Goal: Complete application form: Complete application form

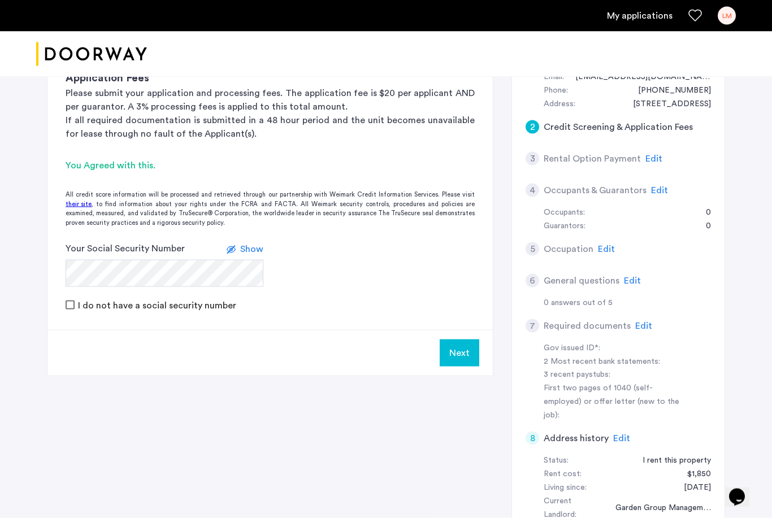
scroll to position [151, 0]
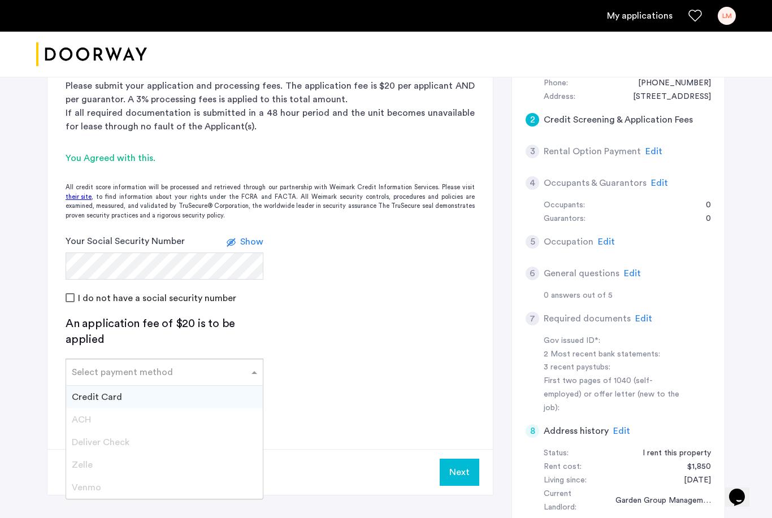
click at [159, 373] on div at bounding box center [164, 369] width 197 height 14
click at [134, 398] on div "Credit Card" at bounding box center [164, 397] width 197 height 23
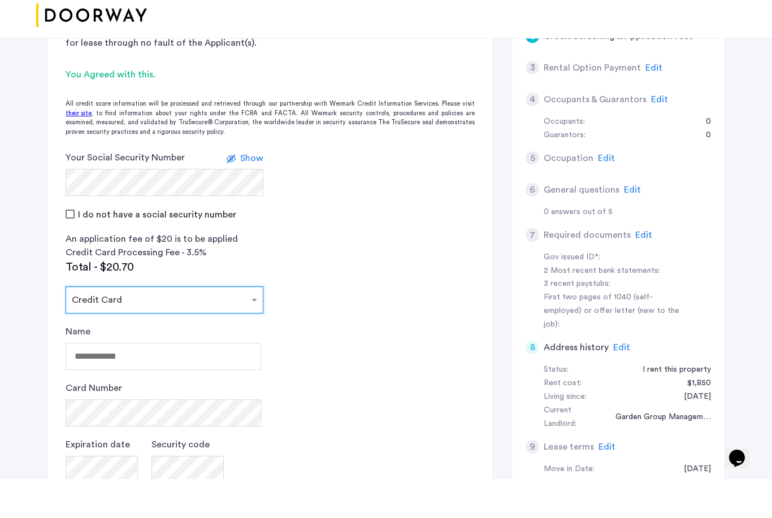
scroll to position [215, 0]
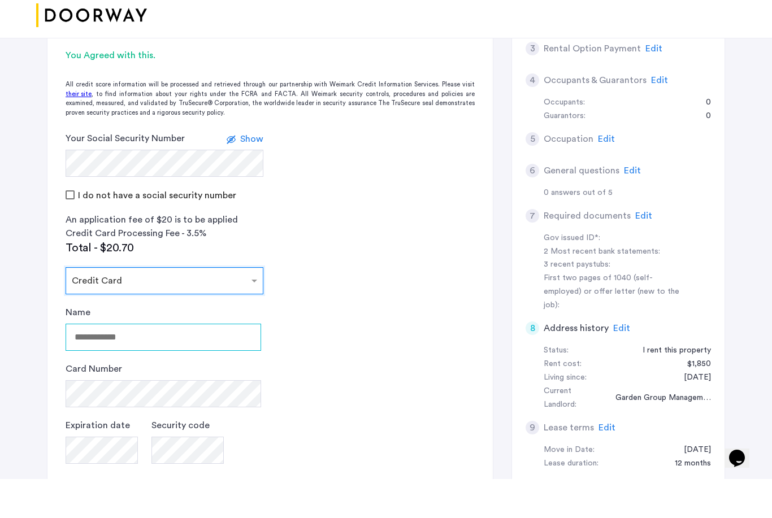
click at [114, 363] on input "Name" at bounding box center [164, 376] width 196 height 27
type input "**********"
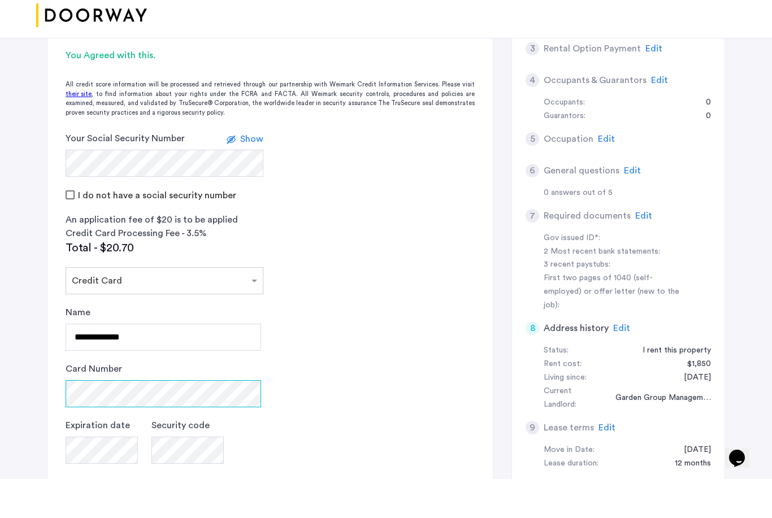
scroll to position [254, 0]
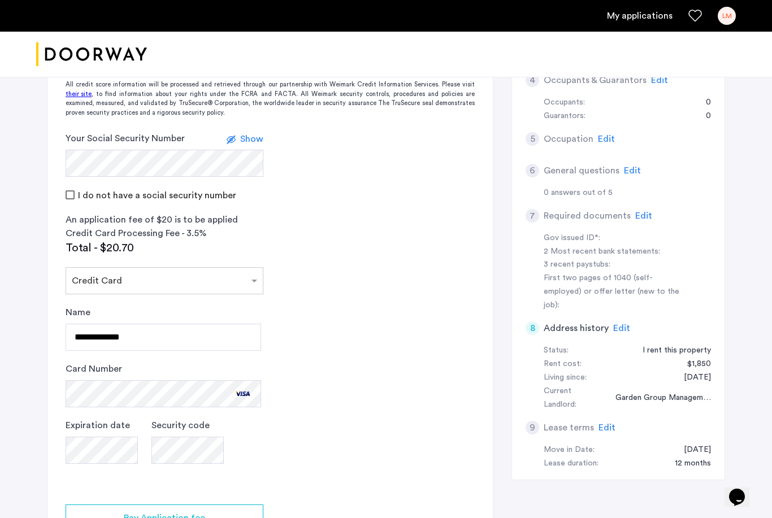
click at [341, 427] on app-credit-screening "2 Credit Screening & Application Fees Application Fees Please submit your appli…" at bounding box center [269, 250] width 445 height 689
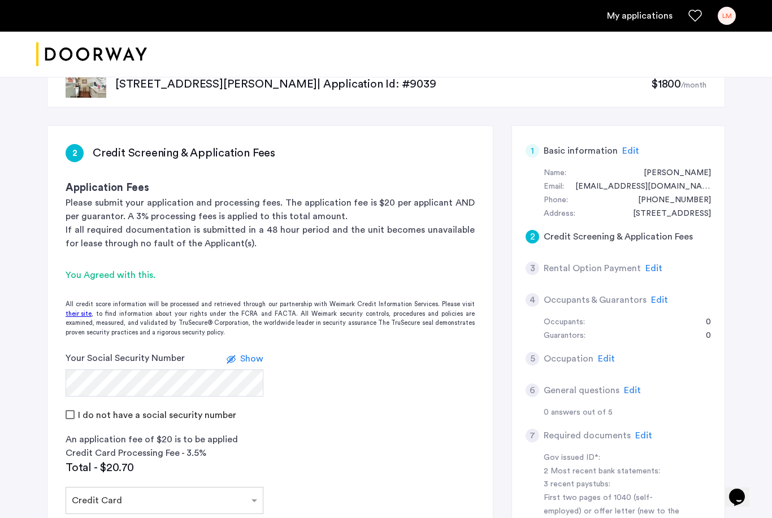
scroll to position [0, 0]
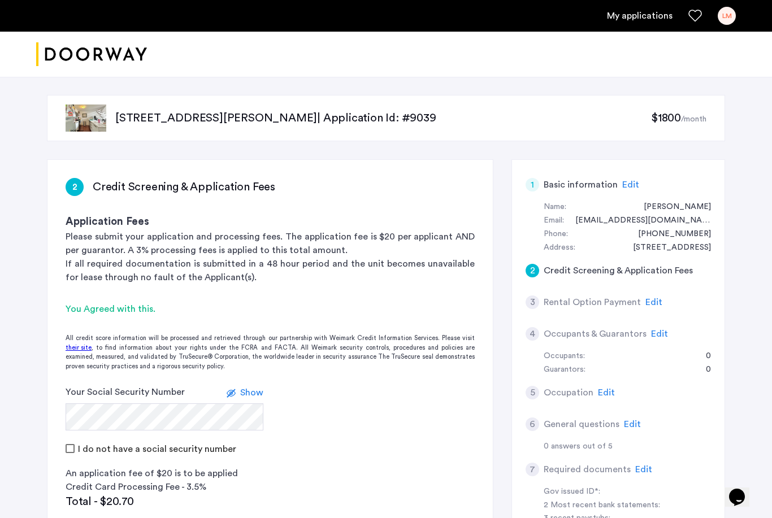
click at [118, 57] on img "Cazamio logo" at bounding box center [91, 54] width 111 height 42
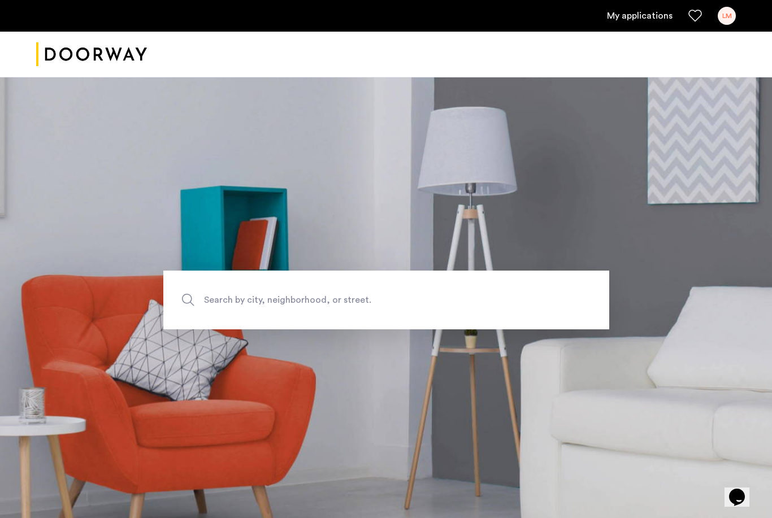
click at [628, 9] on link "My applications" at bounding box center [640, 16] width 66 height 14
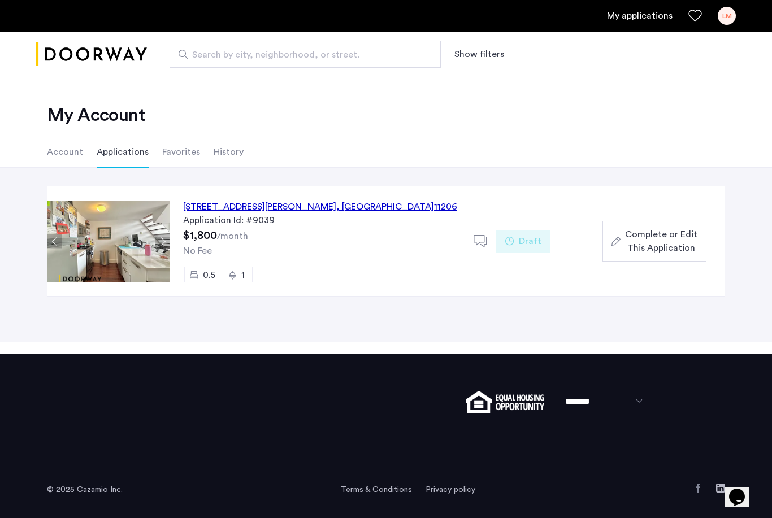
click at [304, 209] on div "12 Meserole Street, Unit 2BTR, Brooklyn , NY 11206" at bounding box center [320, 207] width 274 height 14
click at [661, 234] on span "Complete or Edit This Application" at bounding box center [661, 241] width 72 height 27
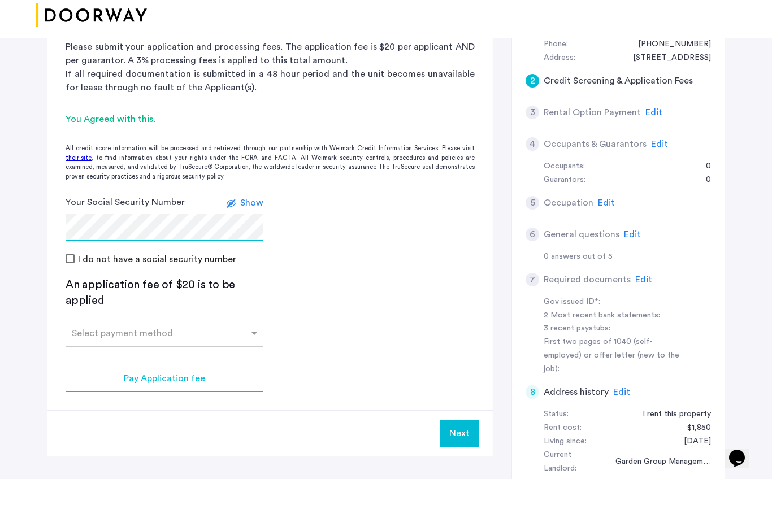
scroll to position [153, 0]
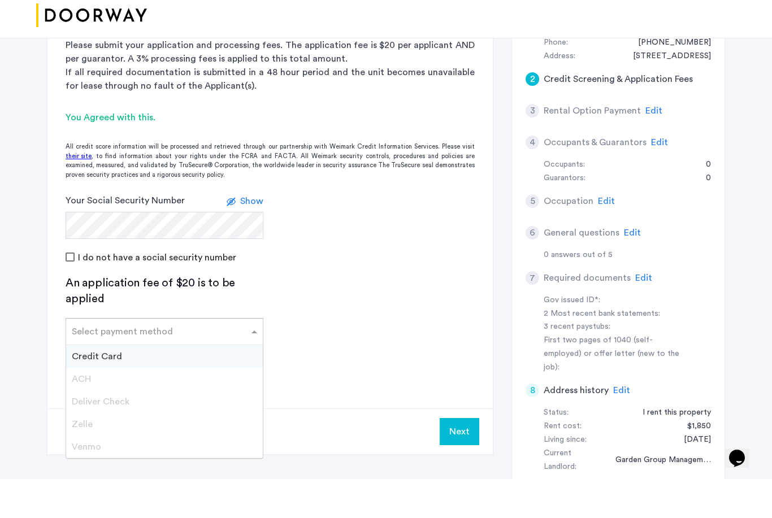
click at [173, 364] on div "Select payment method" at bounding box center [157, 371] width 183 height 14
click at [135, 384] on div "Credit Card" at bounding box center [164, 395] width 197 height 23
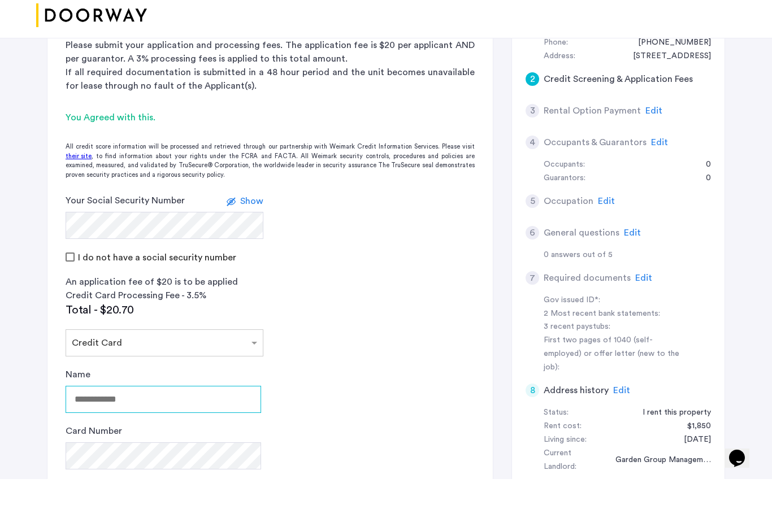
click at [129, 425] on input "Name" at bounding box center [164, 438] width 196 height 27
type input "**********"
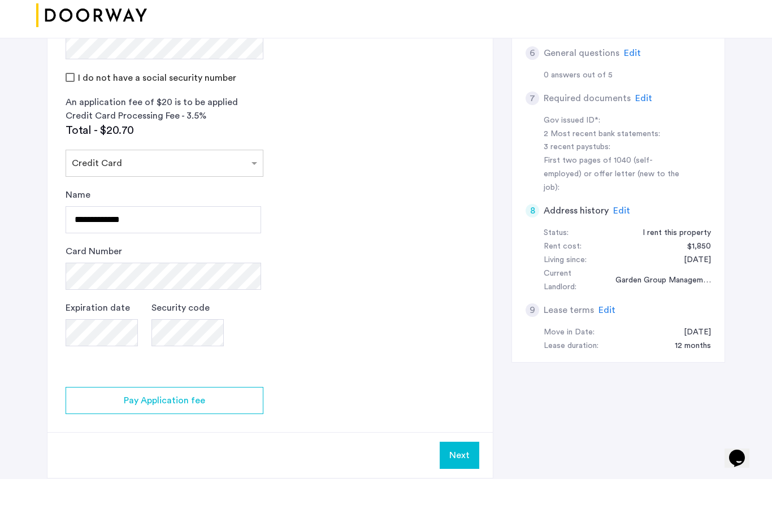
scroll to position [335, 0]
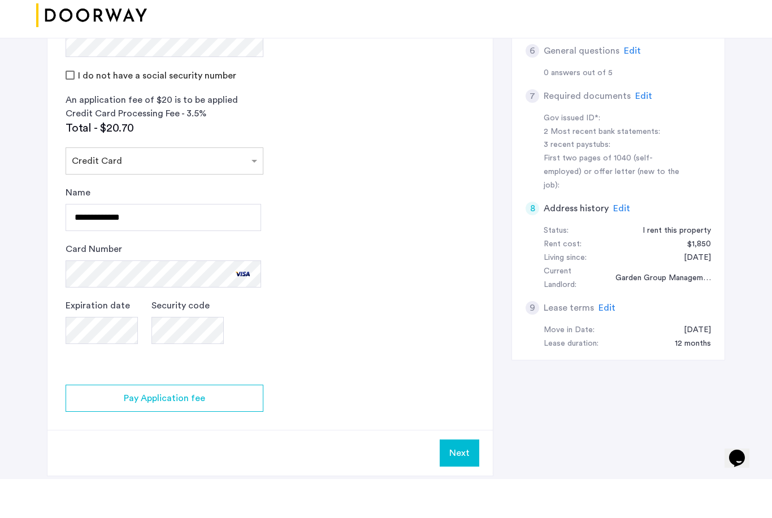
click at [468, 479] on button "Next" at bounding box center [460, 492] width 40 height 27
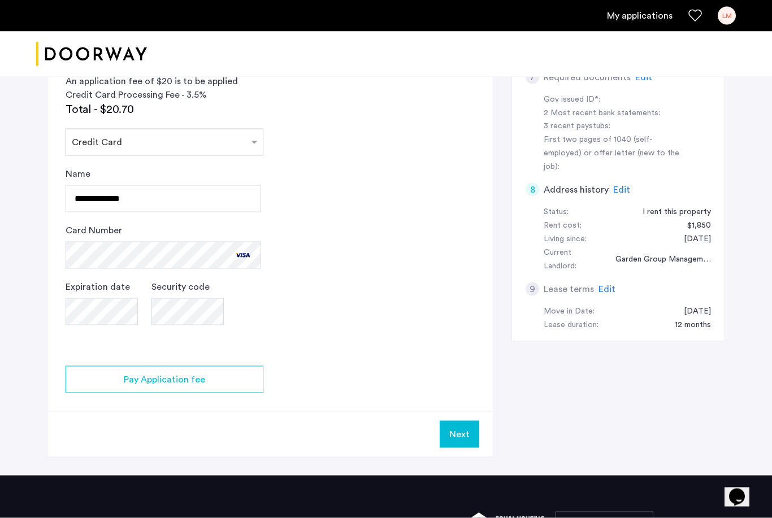
scroll to position [393, 0]
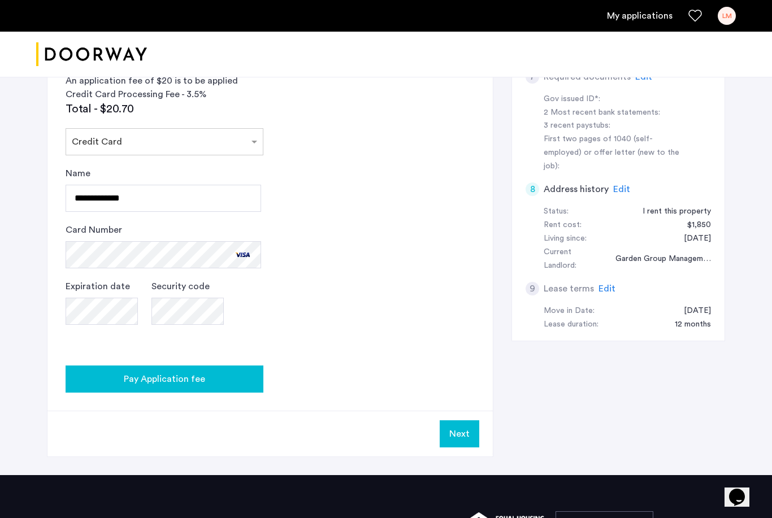
click at [200, 370] on button "Pay Application fee" at bounding box center [165, 379] width 198 height 27
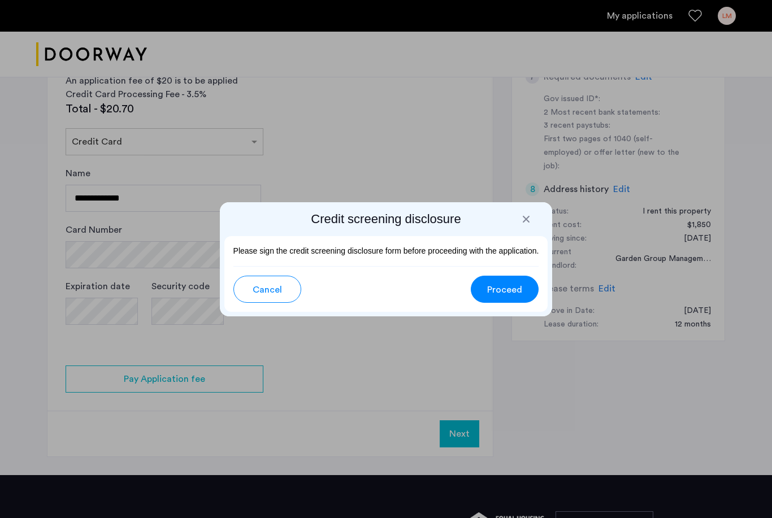
click at [500, 293] on span "Proceed" at bounding box center [504, 290] width 35 height 14
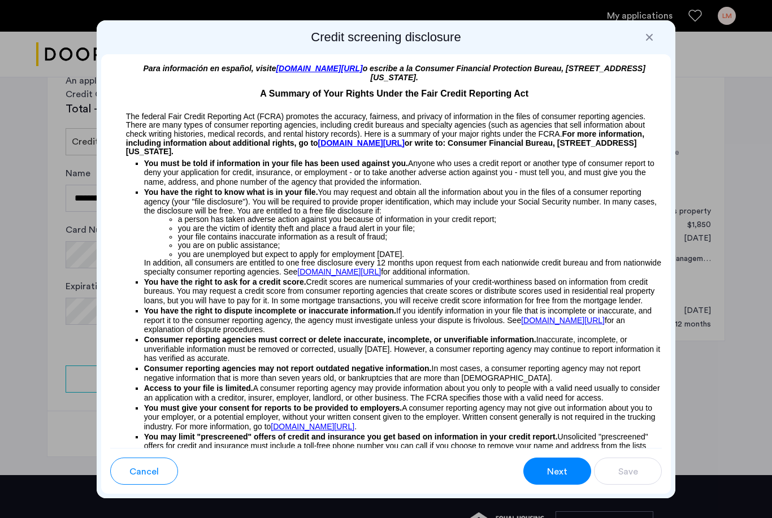
click at [547, 479] on button "Next" at bounding box center [557, 471] width 68 height 27
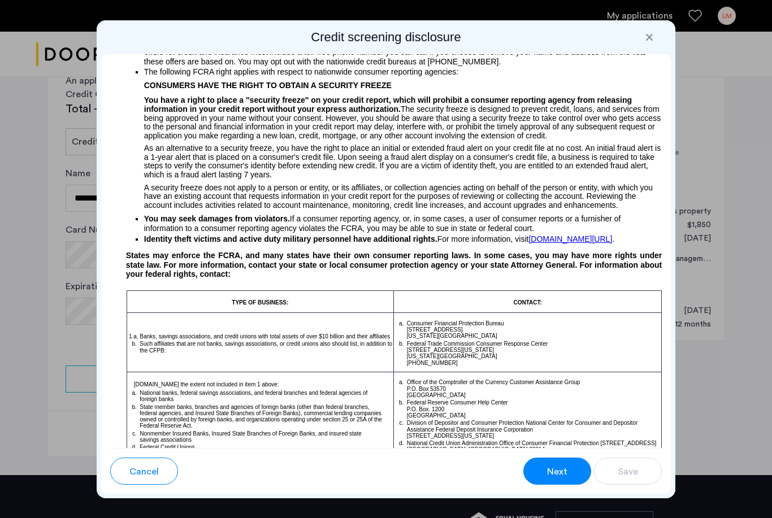
click at [549, 472] on span "Next" at bounding box center [557, 472] width 20 height 14
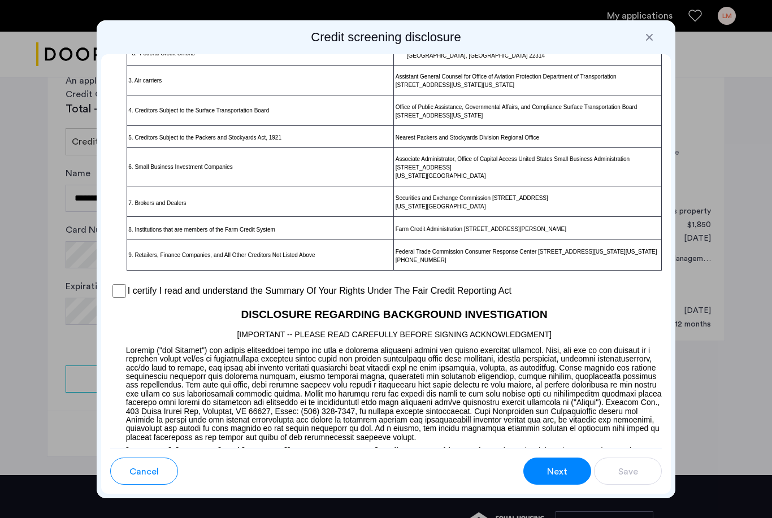
click at [549, 472] on span "Next" at bounding box center [557, 472] width 20 height 14
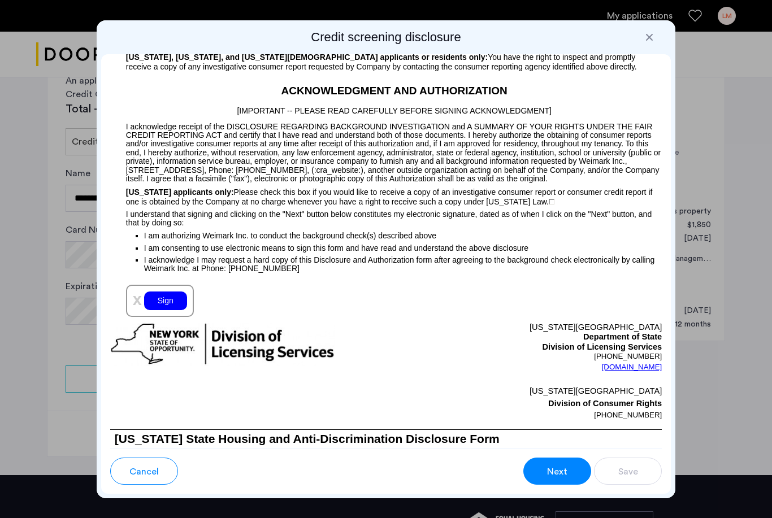
click at [172, 310] on div "Sign" at bounding box center [165, 301] width 43 height 19
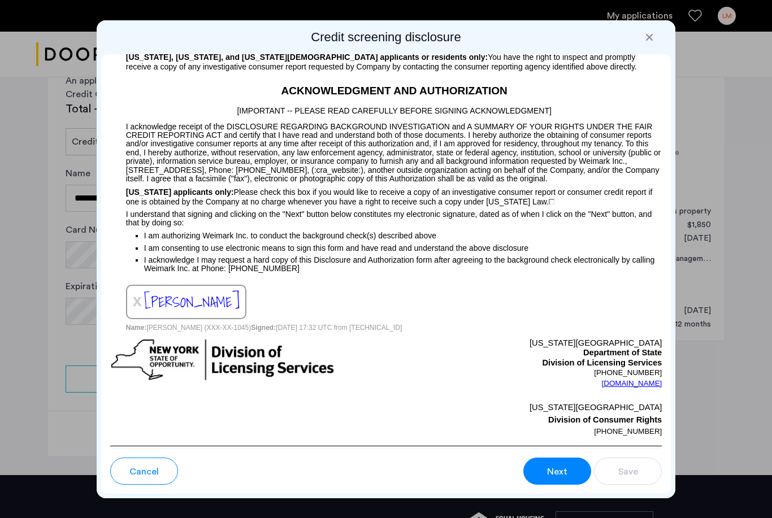
click at [572, 480] on button "Next" at bounding box center [557, 471] width 68 height 27
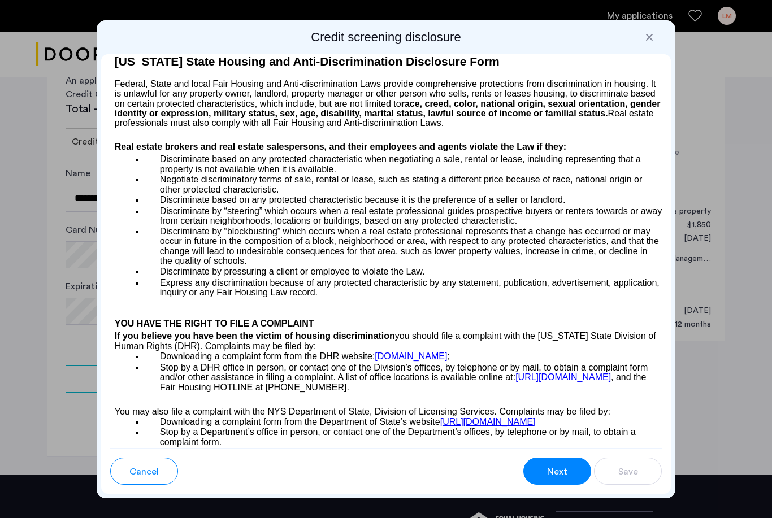
click at [566, 477] on span "Next" at bounding box center [557, 472] width 20 height 14
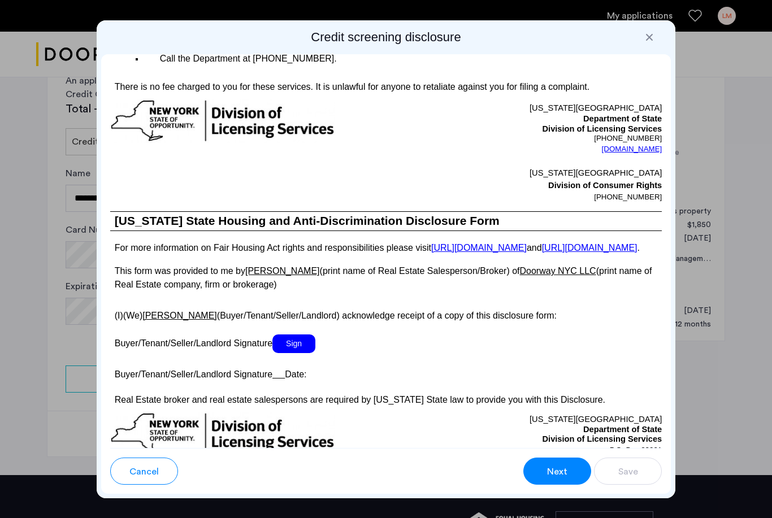
click at [297, 353] on span "Sign" at bounding box center [293, 344] width 43 height 19
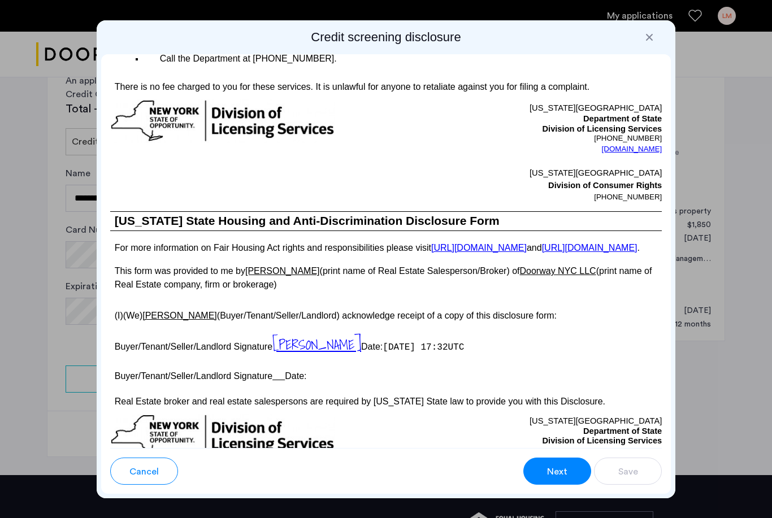
click at [541, 464] on button "Next" at bounding box center [557, 471] width 68 height 27
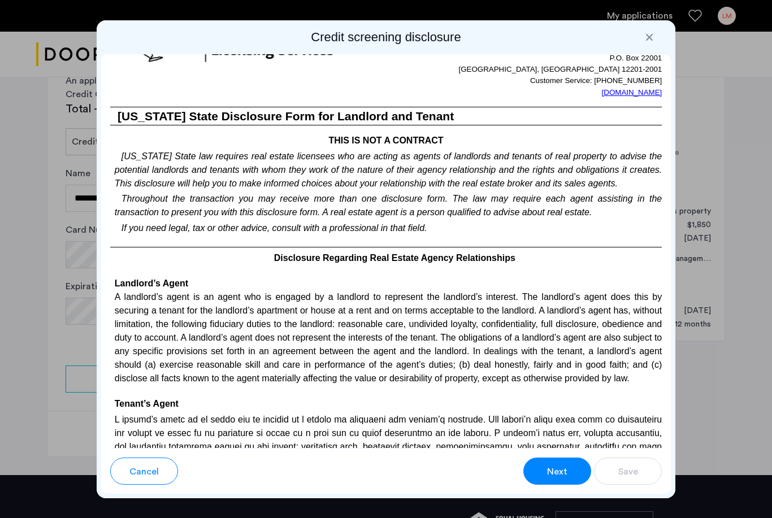
click at [542, 465] on button "Next" at bounding box center [557, 471] width 68 height 27
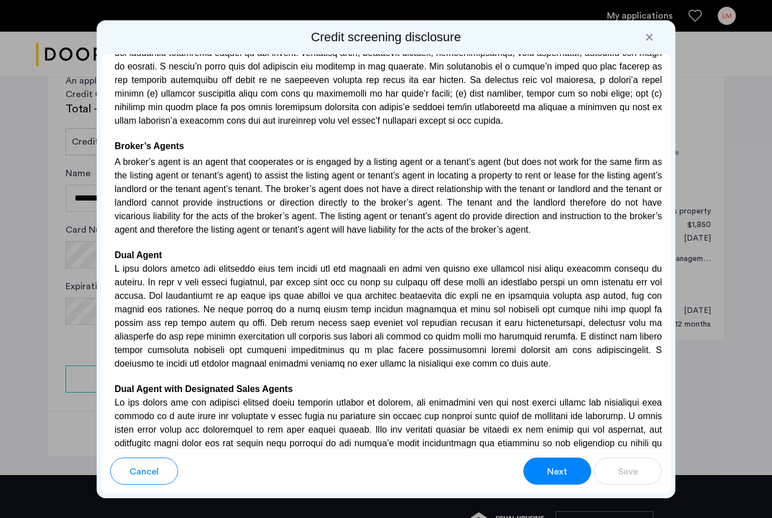
click at [542, 465] on button "Next" at bounding box center [557, 471] width 68 height 27
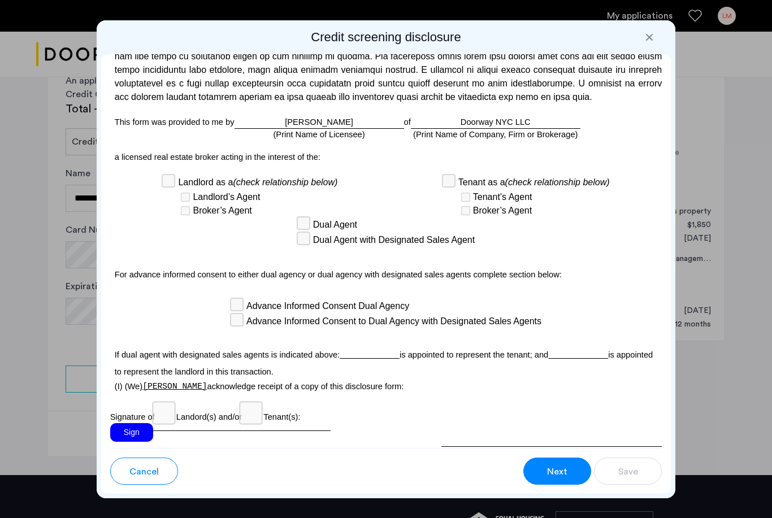
scroll to position [3197, 0]
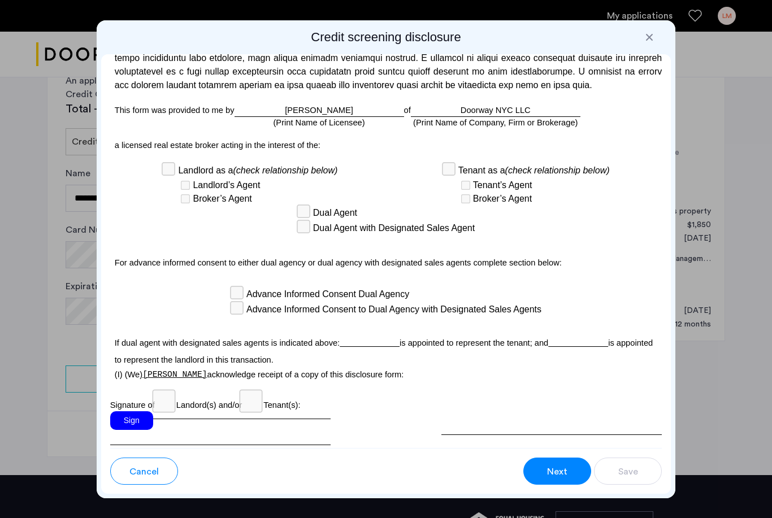
click at [526, 463] on button "Next" at bounding box center [557, 471] width 68 height 27
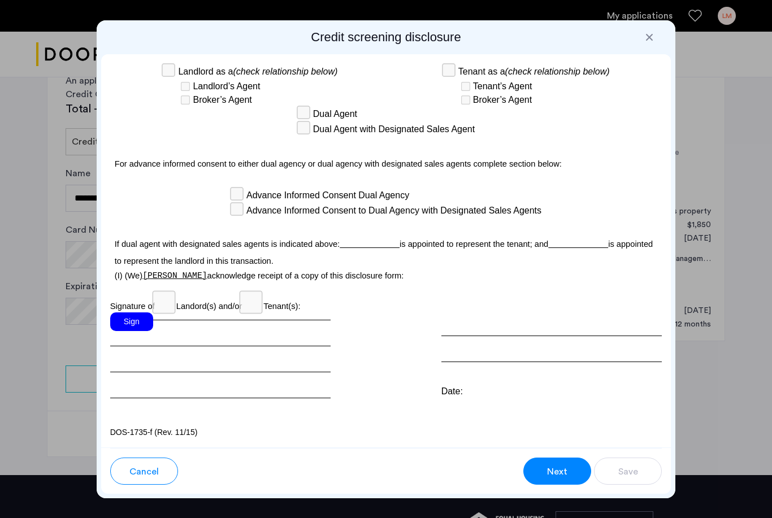
click at [128, 326] on div "Sign" at bounding box center [131, 322] width 43 height 19
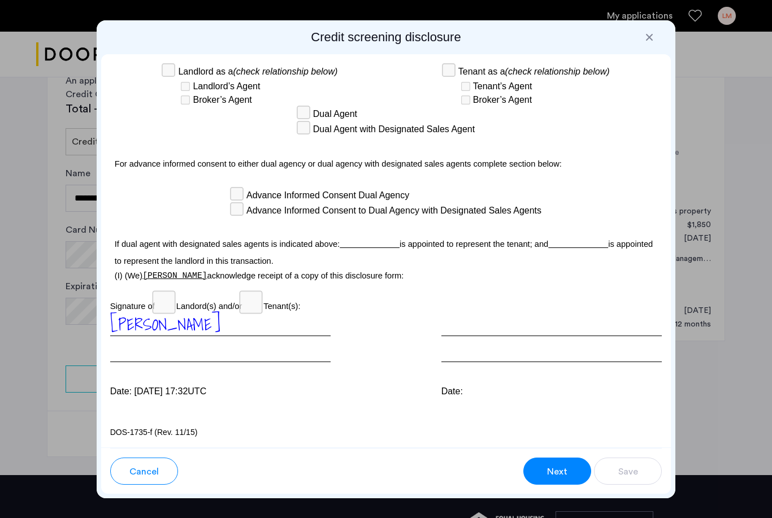
click at [560, 461] on button "Next" at bounding box center [557, 471] width 68 height 27
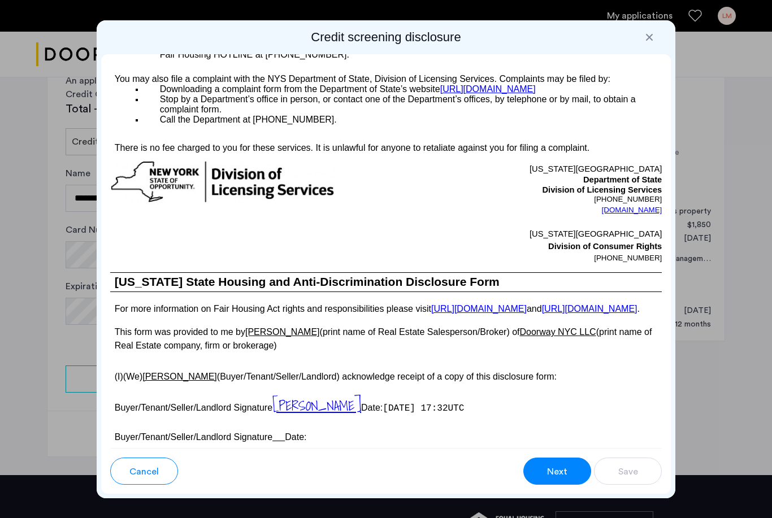
scroll to position [896, 0]
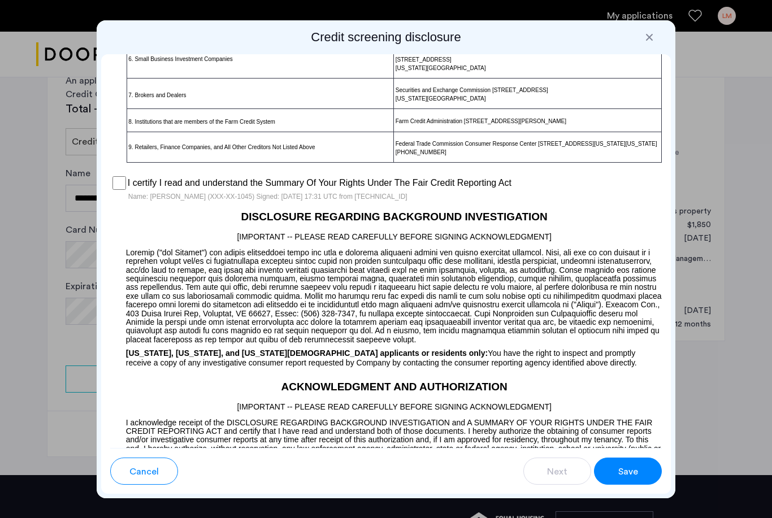
click at [639, 471] on button "Save" at bounding box center [628, 471] width 68 height 27
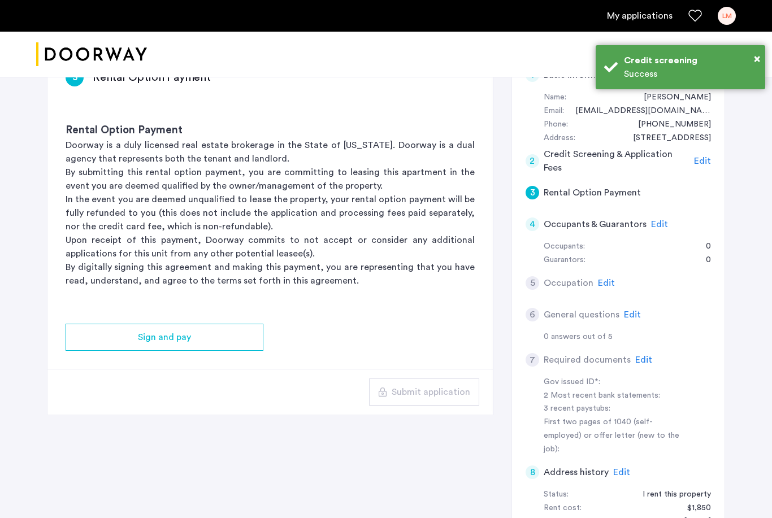
scroll to position [130, 0]
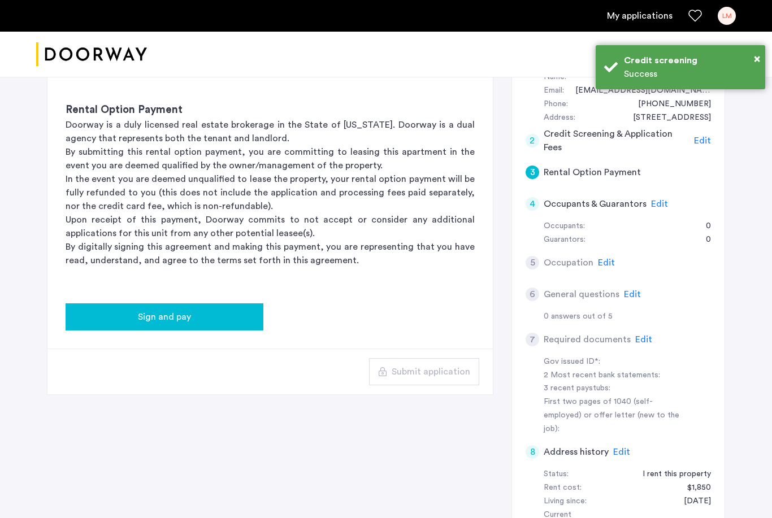
click at [240, 326] on button "Sign and pay" at bounding box center [165, 316] width 198 height 27
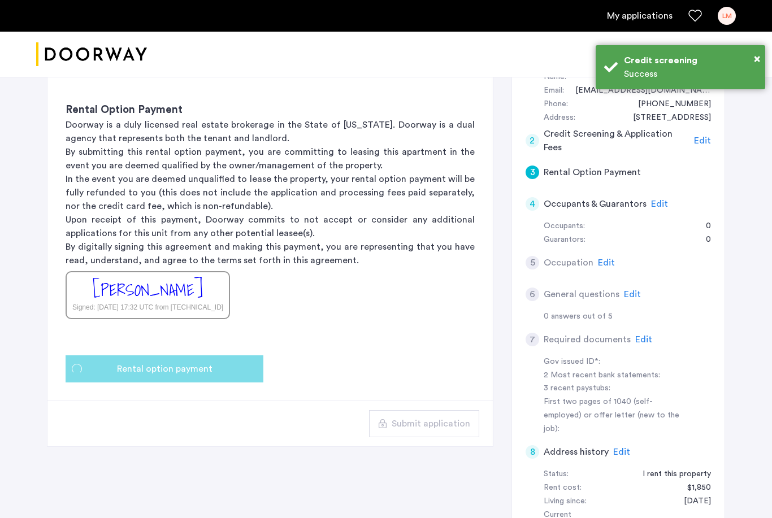
scroll to position [0, 0]
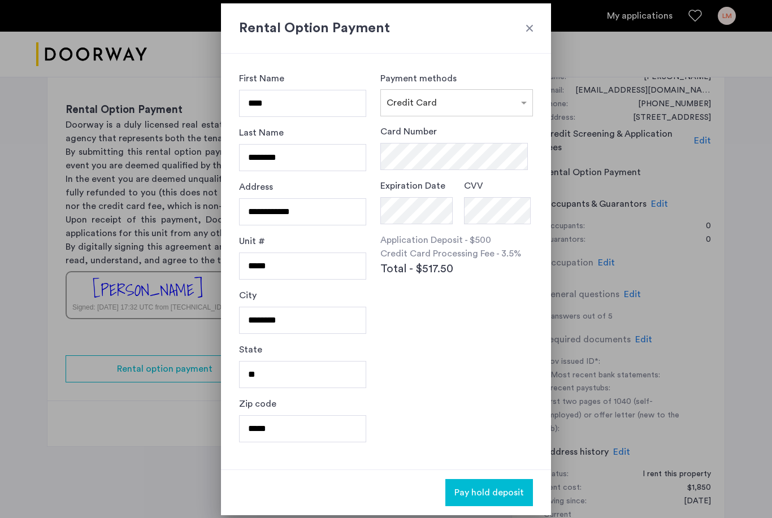
click at [529, 31] on div at bounding box center [529, 28] width 11 height 11
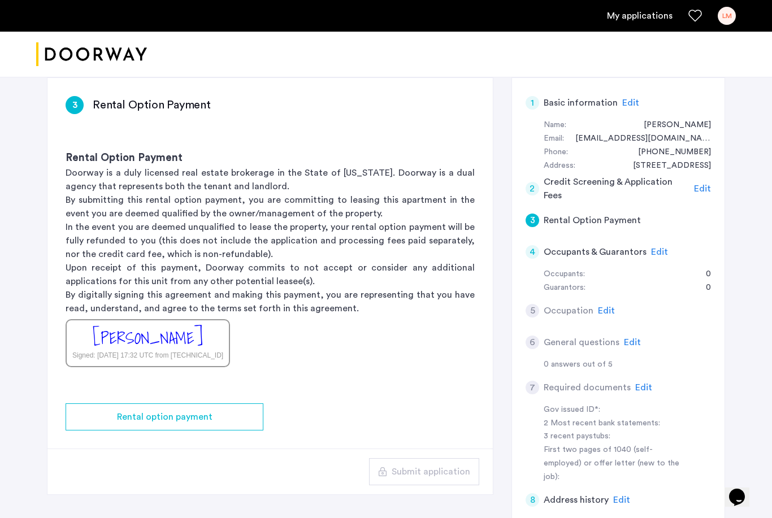
scroll to position [55, 0]
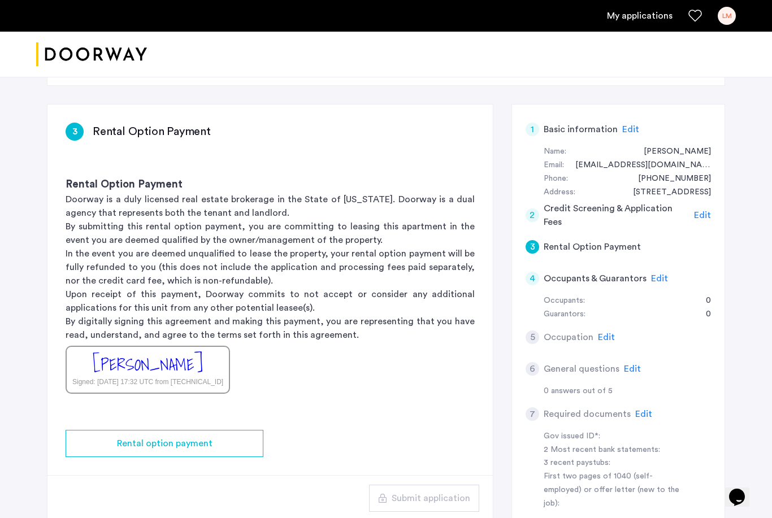
click at [627, 131] on span "Edit" at bounding box center [630, 129] width 17 height 9
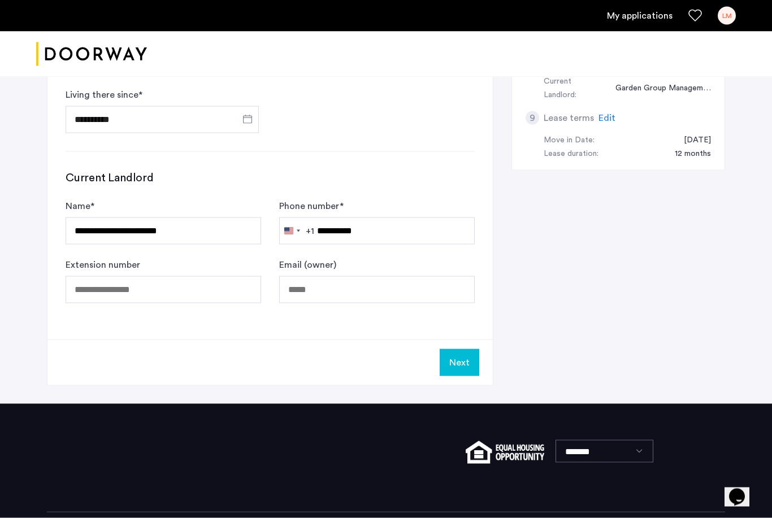
scroll to position [578, 0]
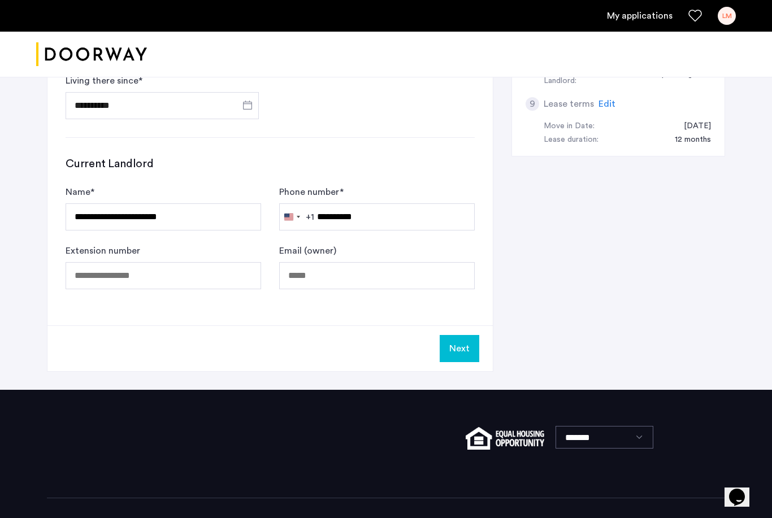
click at [455, 348] on button "Next" at bounding box center [460, 348] width 40 height 27
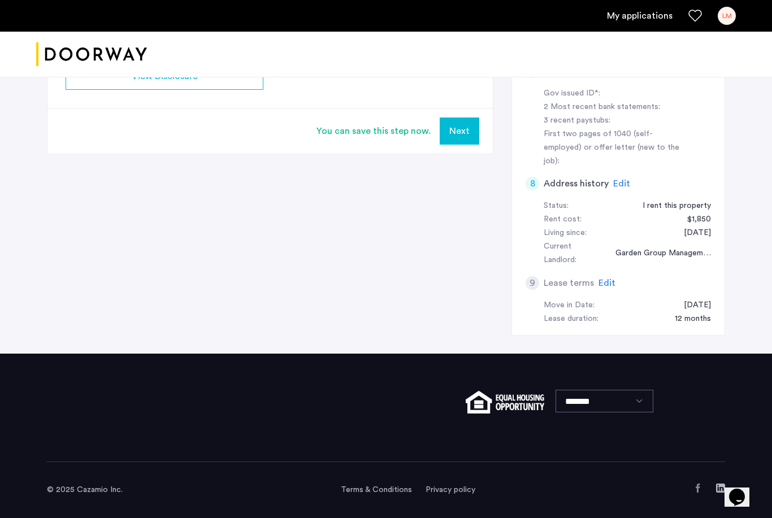
scroll to position [0, 0]
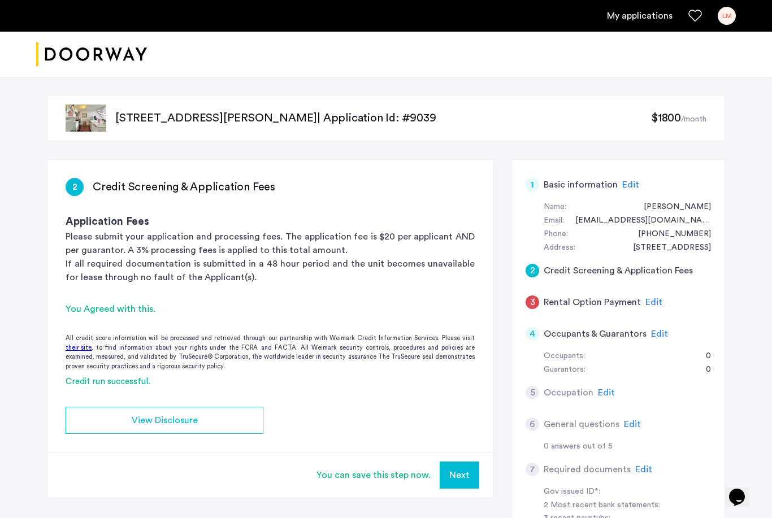
click at [651, 300] on span "Edit" at bounding box center [653, 302] width 17 height 9
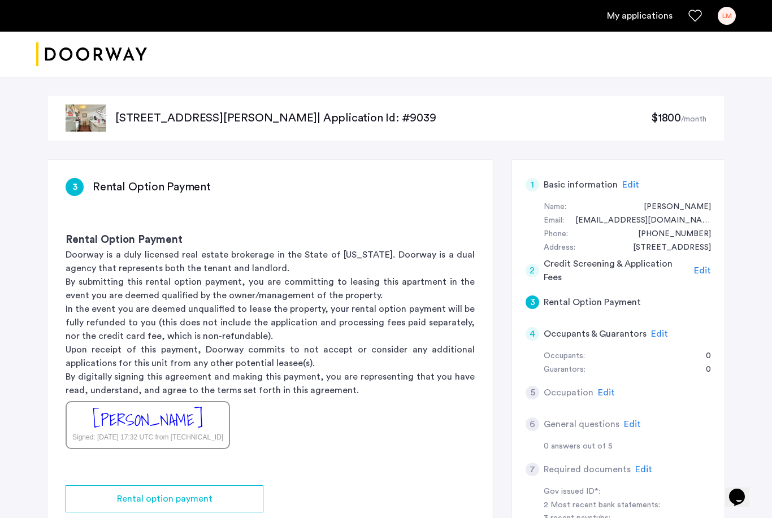
click at [657, 332] on span "Edit" at bounding box center [659, 333] width 17 height 9
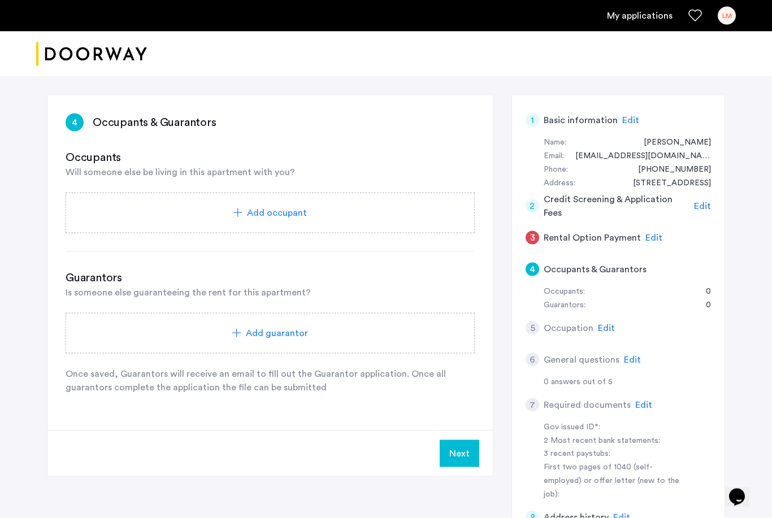
scroll to position [66, 0]
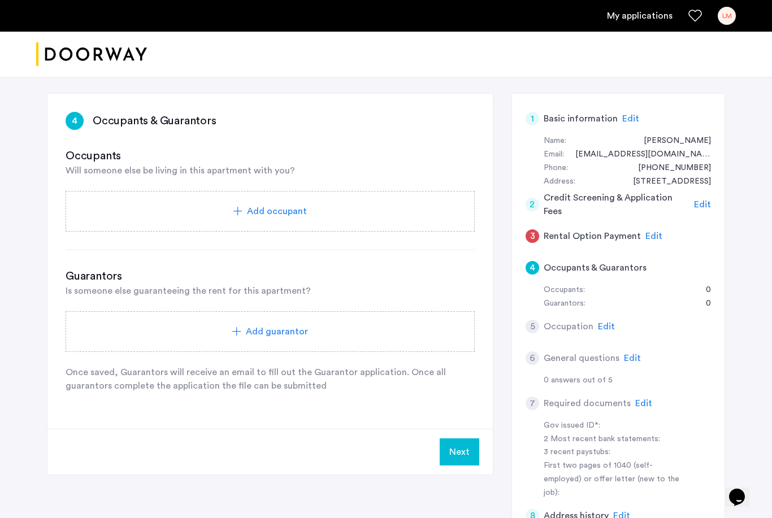
click at [267, 335] on span "Add guarantor" at bounding box center [277, 332] width 62 height 14
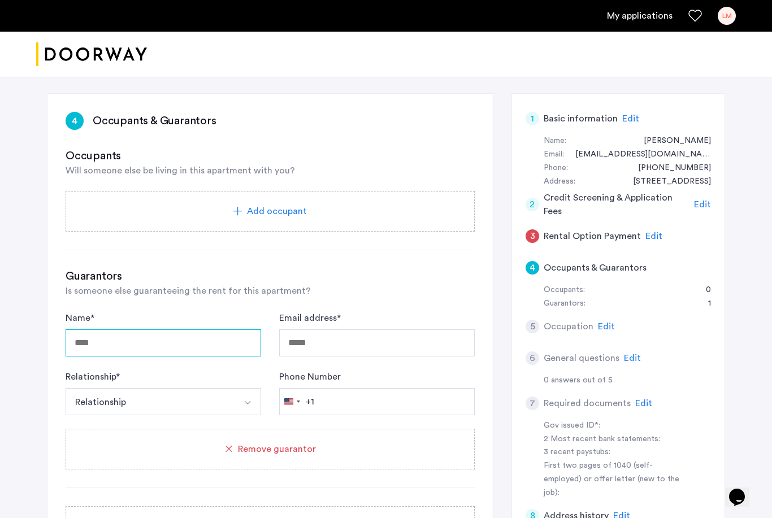
click at [175, 343] on input "Name *" at bounding box center [164, 342] width 196 height 27
type input "**********"
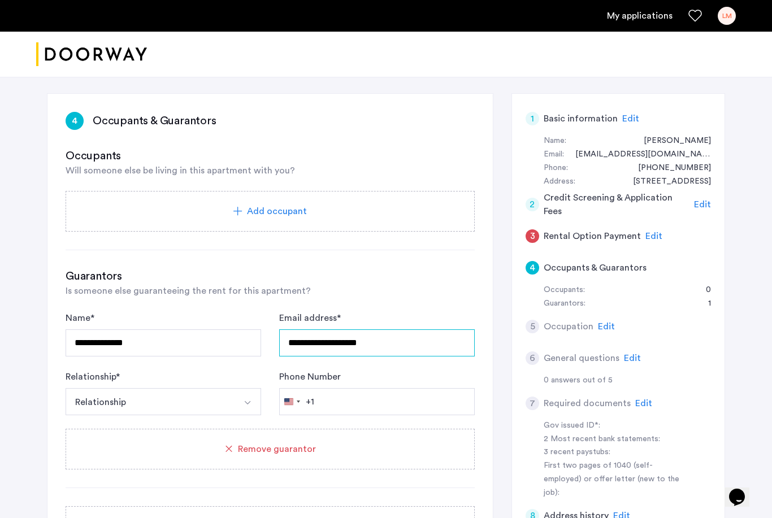
type input "**********"
click at [163, 406] on button "Relationship" at bounding box center [150, 401] width 169 height 27
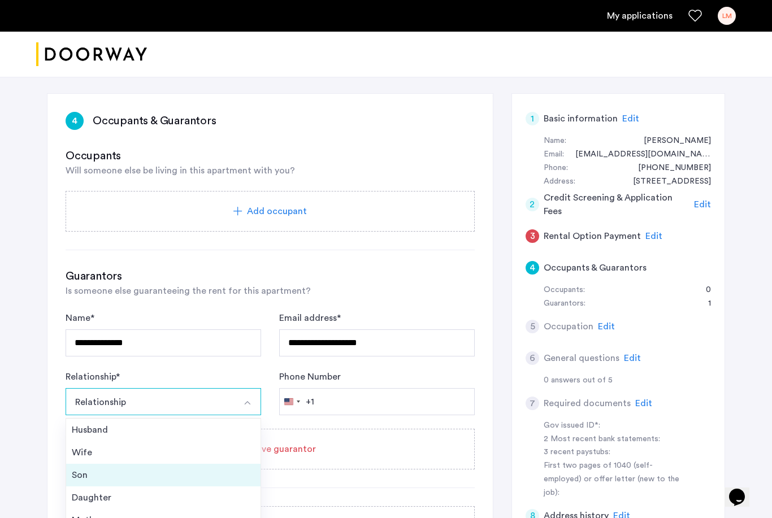
scroll to position [5, 0]
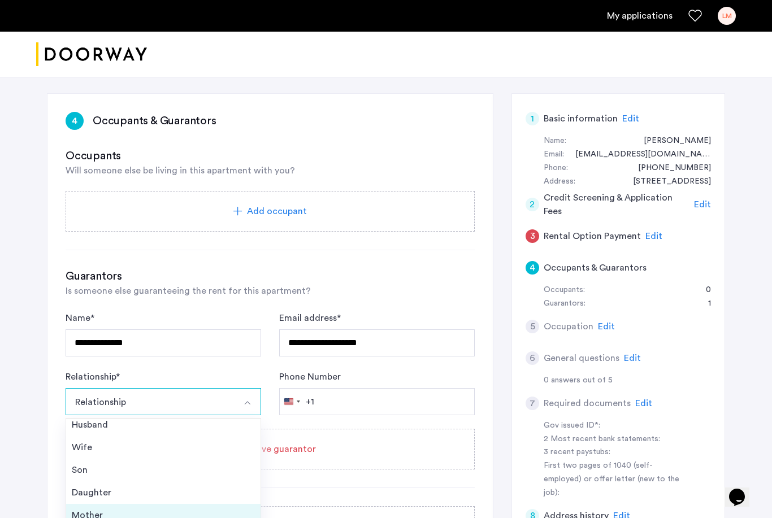
click at [91, 518] on div "Mother" at bounding box center [163, 516] width 183 height 14
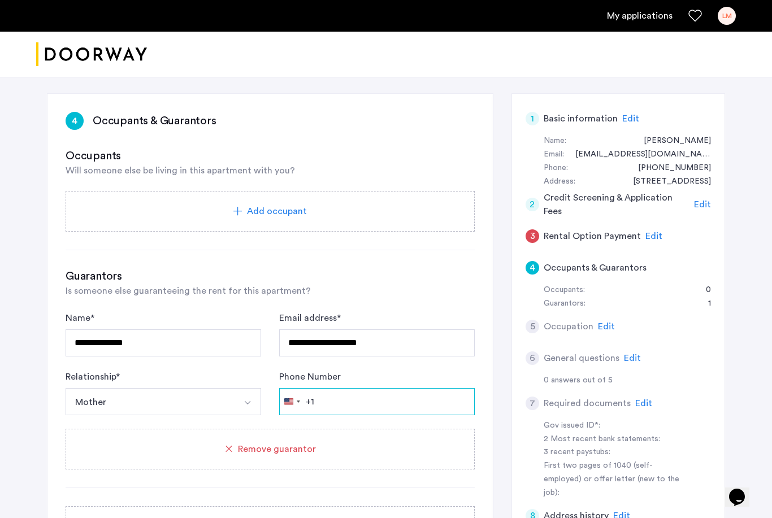
click at [349, 409] on input "Phone Number" at bounding box center [377, 401] width 196 height 27
type input "*"
type input "**********"
click at [403, 298] on div "**********" at bounding box center [270, 427] width 409 height 319
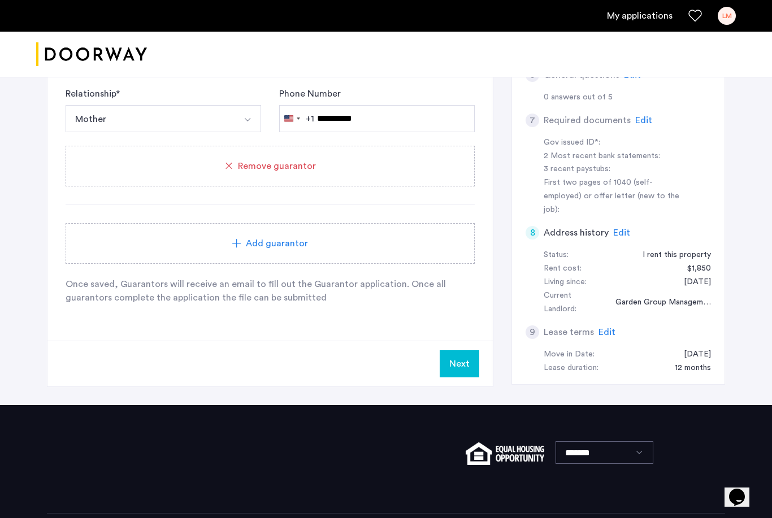
scroll to position [365, 0]
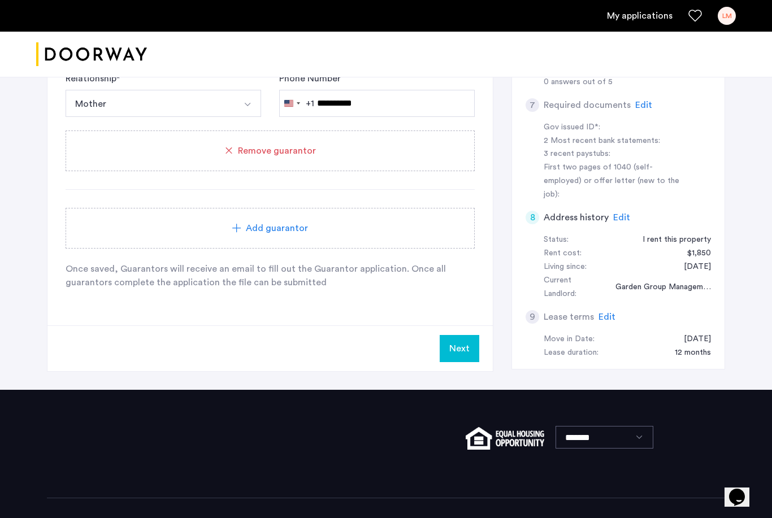
click at [463, 347] on button "Next" at bounding box center [460, 348] width 40 height 27
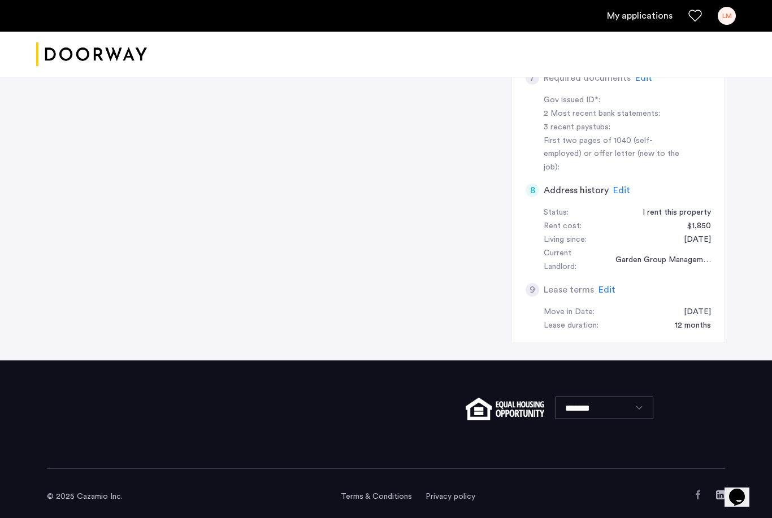
scroll to position [0, 0]
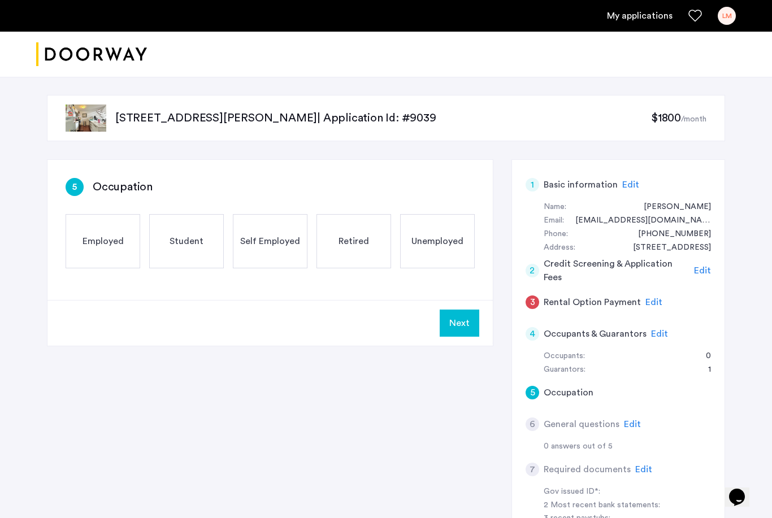
click at [651, 301] on span "Edit" at bounding box center [653, 302] width 17 height 9
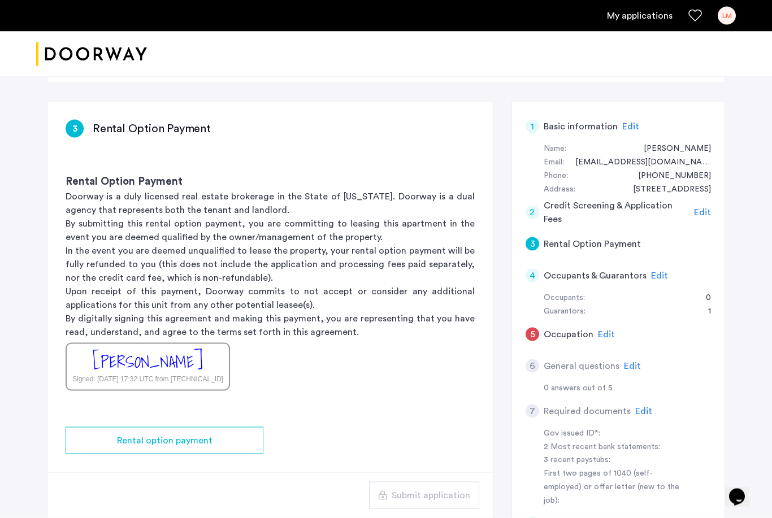
scroll to position [59, 0]
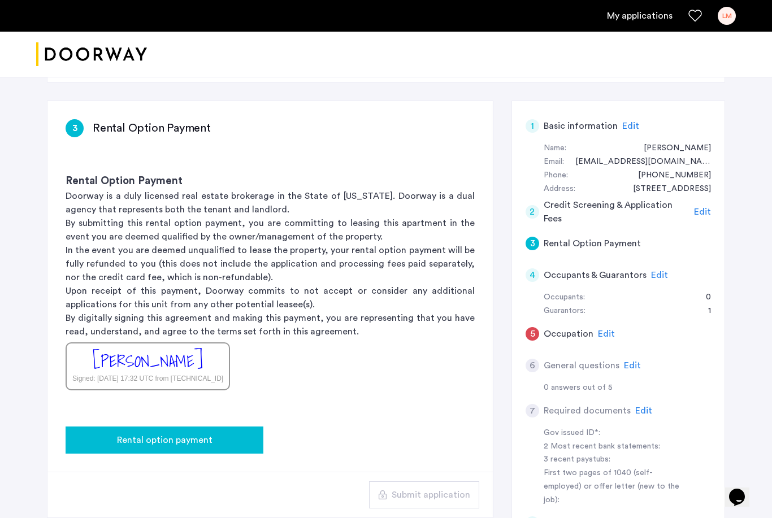
click at [183, 431] on button "Rental option payment" at bounding box center [165, 440] width 198 height 27
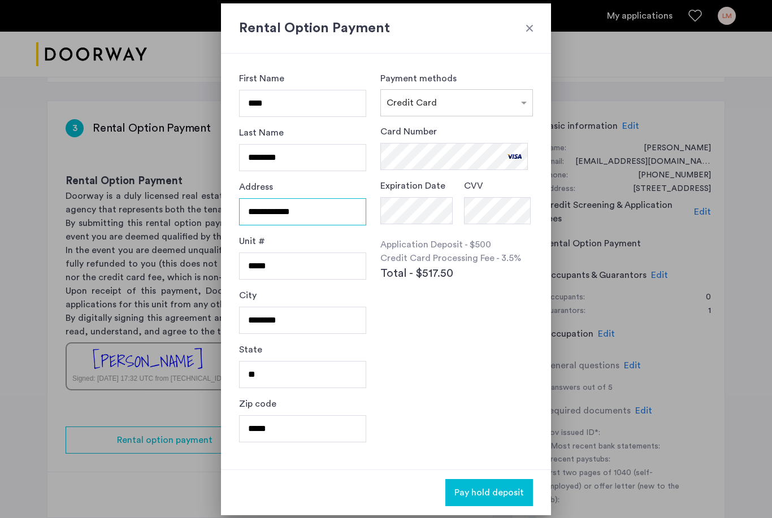
click at [318, 220] on input "**********" at bounding box center [302, 211] width 127 height 27
drag, startPoint x: 318, startPoint y: 220, endPoint x: 254, endPoint y: 209, distance: 65.5
click at [254, 209] on input "**********" at bounding box center [302, 211] width 127 height 27
type input "**********"
click at [261, 325] on input "********" at bounding box center [302, 320] width 127 height 27
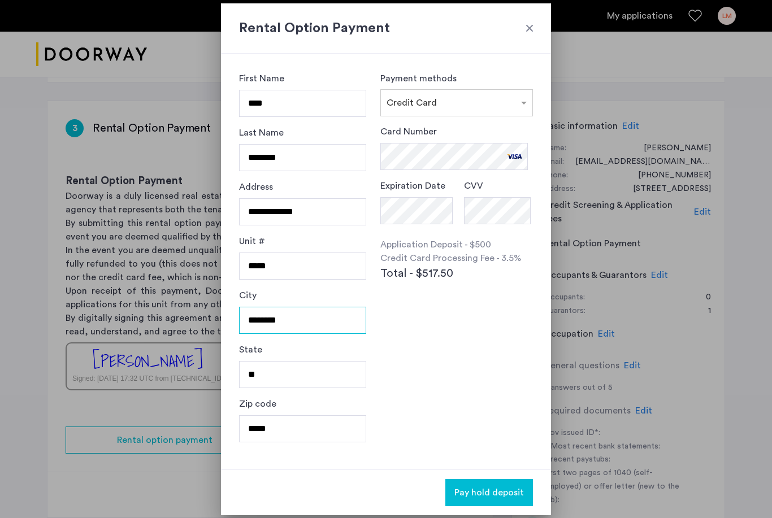
click at [261, 325] on input "********" at bounding box center [302, 320] width 127 height 27
drag, startPoint x: 307, startPoint y: 320, endPoint x: 212, endPoint y: 323, distance: 95.0
click at [212, 323] on div "**********" at bounding box center [386, 259] width 772 height 518
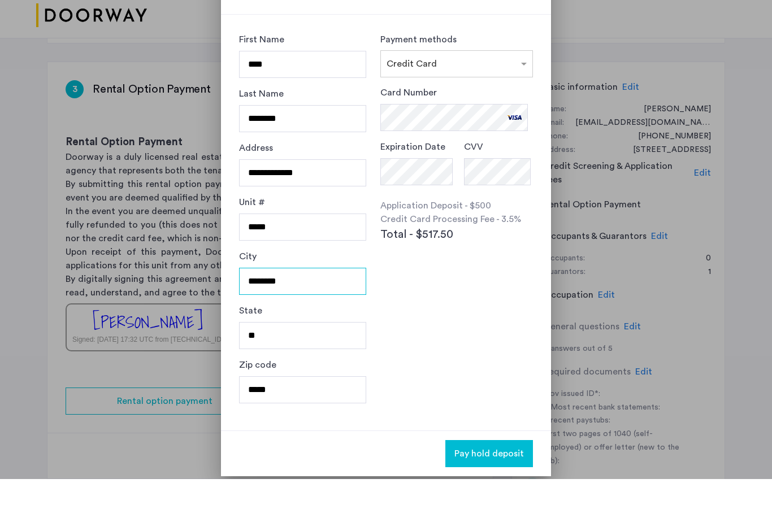
type input "********"
click at [261, 415] on input "*****" at bounding box center [302, 428] width 127 height 27
click at [288, 415] on input "*****" at bounding box center [302, 428] width 127 height 27
type input "*****"
click at [393, 364] on div "Payment methods × Credit Card Card Number Expiration Date CVV Application Depos…" at bounding box center [456, 262] width 153 height 380
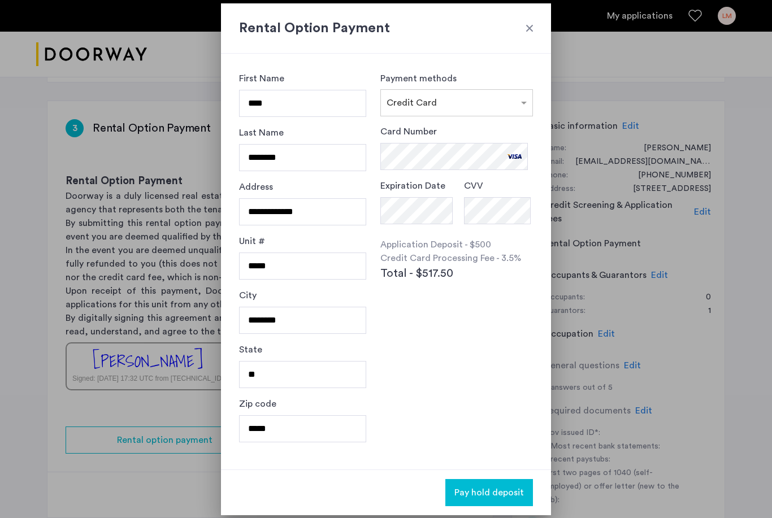
click at [481, 490] on span "Pay hold deposit" at bounding box center [489, 493] width 70 height 14
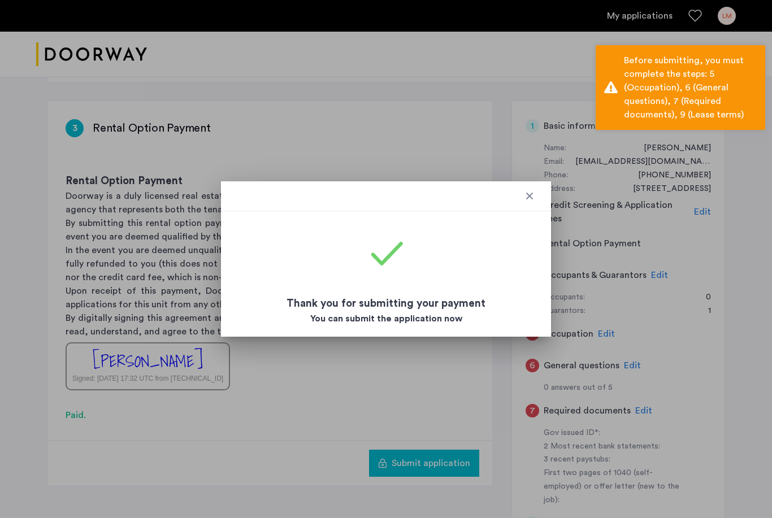
click at [527, 198] on div at bounding box center [529, 195] width 11 height 11
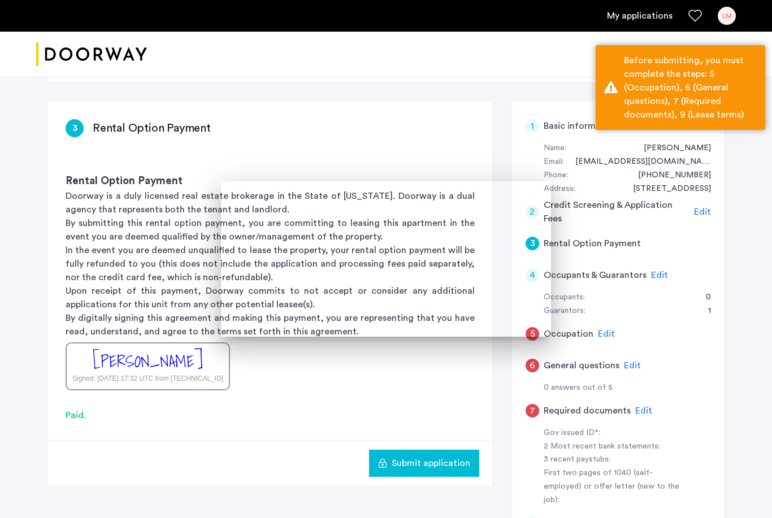
scroll to position [59, 0]
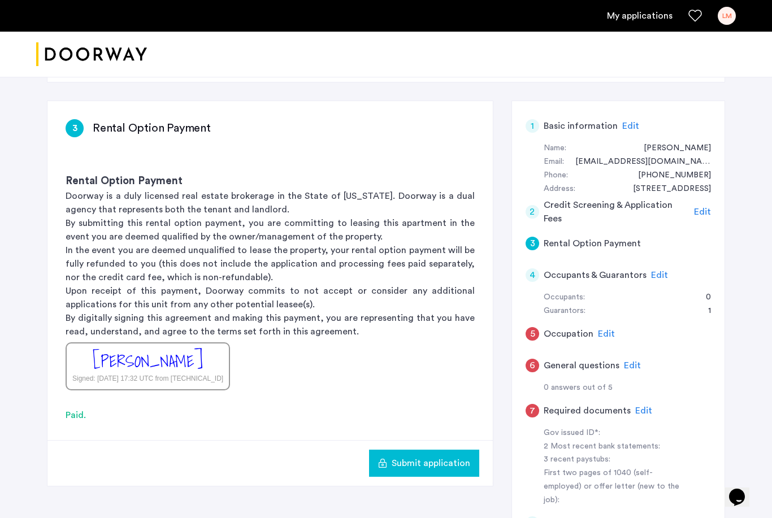
click at [656, 271] on span "Edit" at bounding box center [659, 275] width 17 height 9
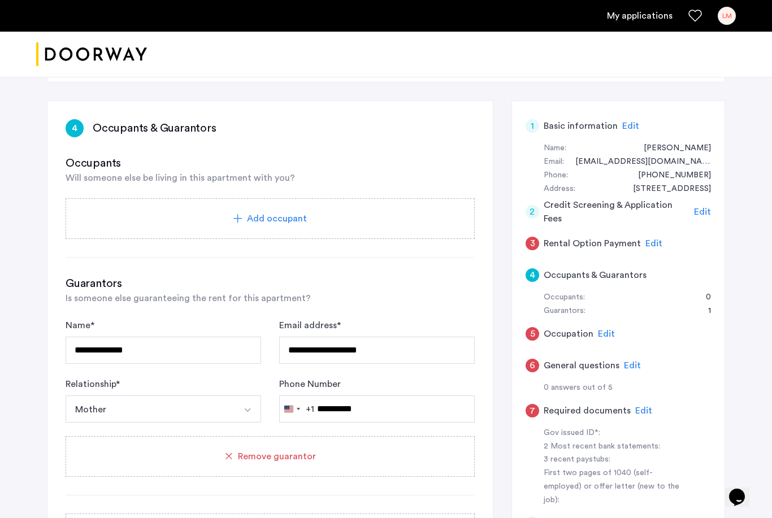
click at [648, 246] on span "Edit" at bounding box center [653, 243] width 17 height 9
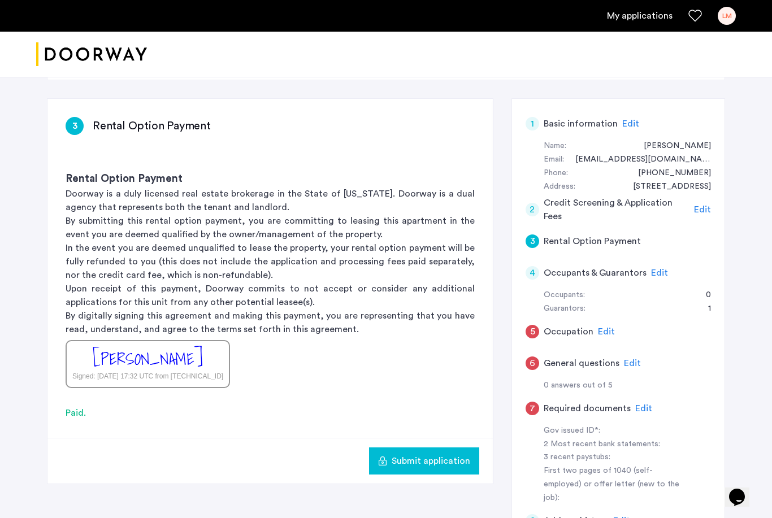
scroll to position [58, 0]
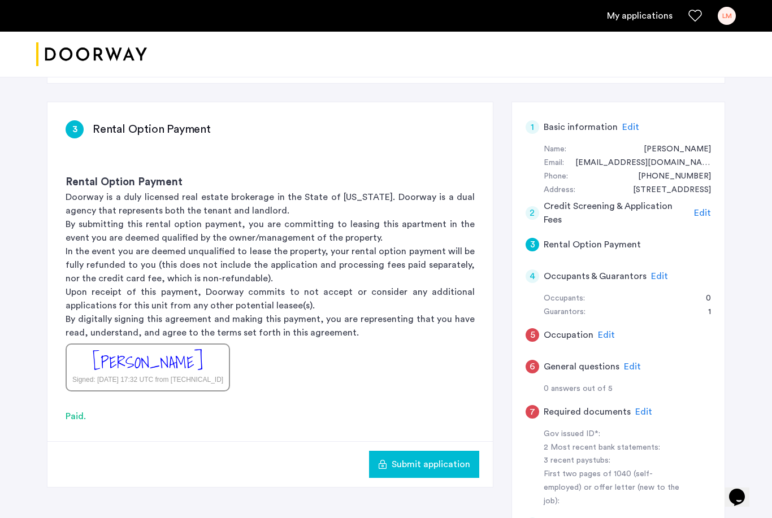
click at [601, 333] on span "Edit" at bounding box center [606, 335] width 17 height 9
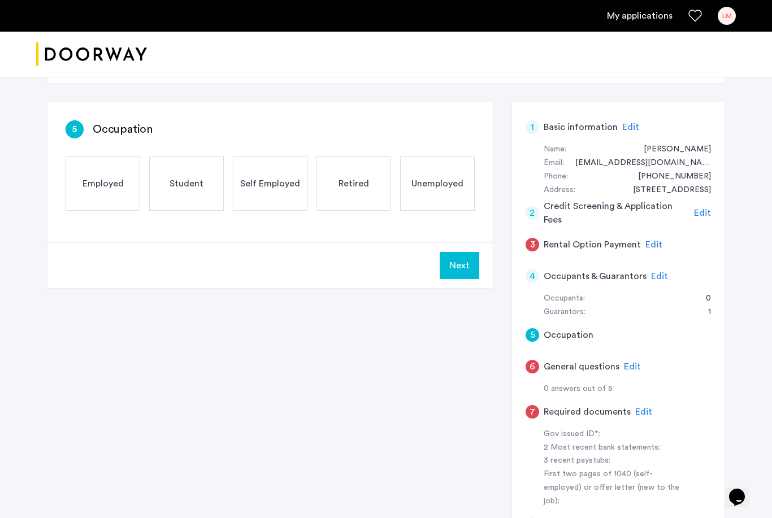
click at [97, 183] on span "Employed" at bounding box center [103, 184] width 41 height 14
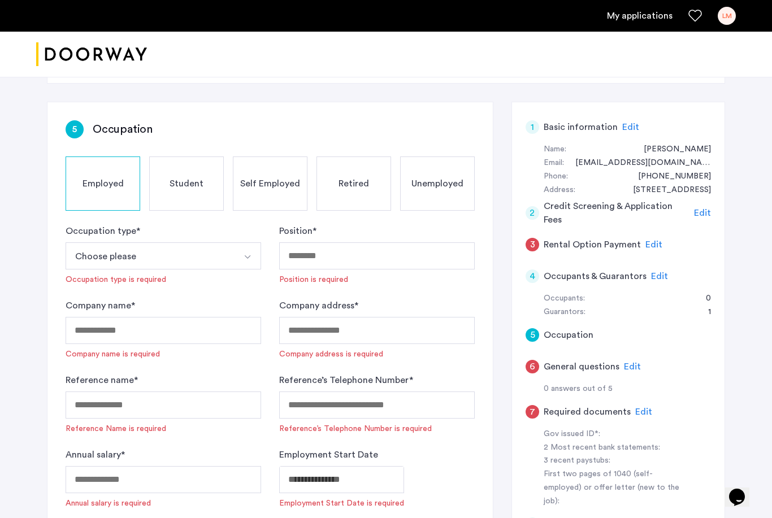
click at [191, 247] on button "Choose please" at bounding box center [150, 255] width 169 height 27
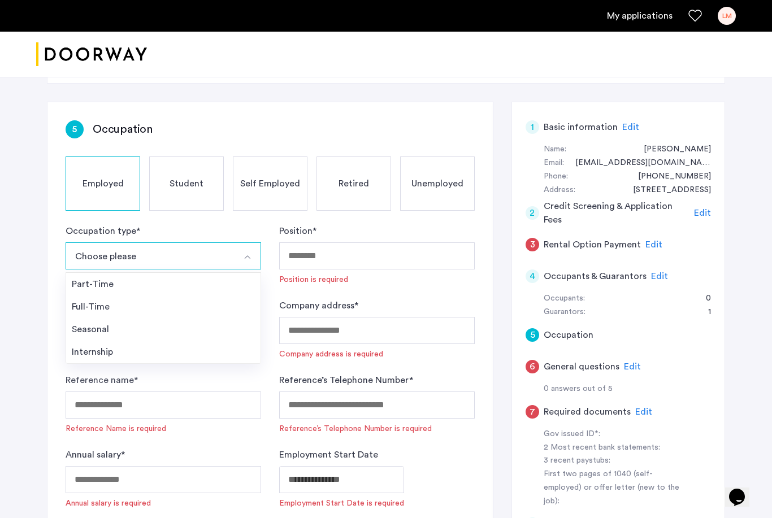
drag, startPoint x: 137, startPoint y: 306, endPoint x: 137, endPoint y: 312, distance: 6.2
click at [137, 306] on div "Full-Time" at bounding box center [163, 307] width 183 height 14
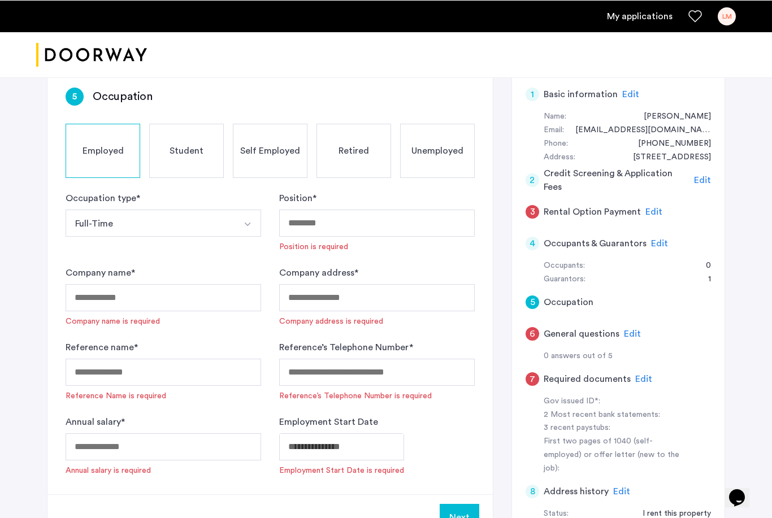
scroll to position [90, 0]
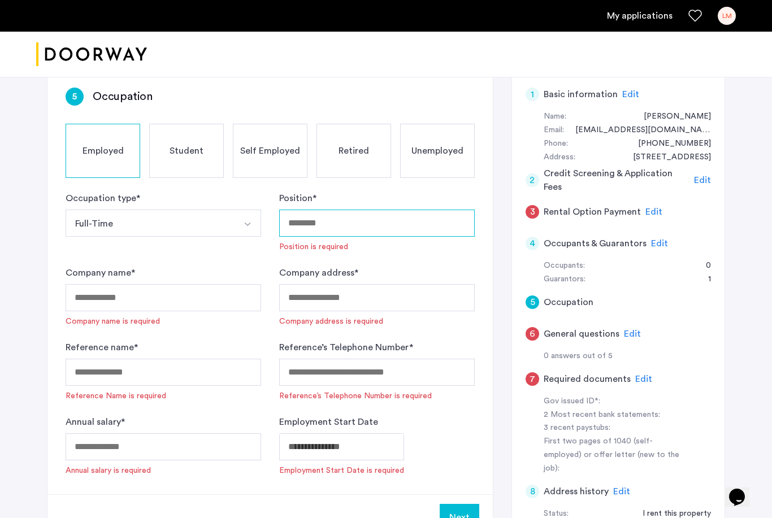
click at [392, 222] on input "Position *" at bounding box center [377, 223] width 196 height 27
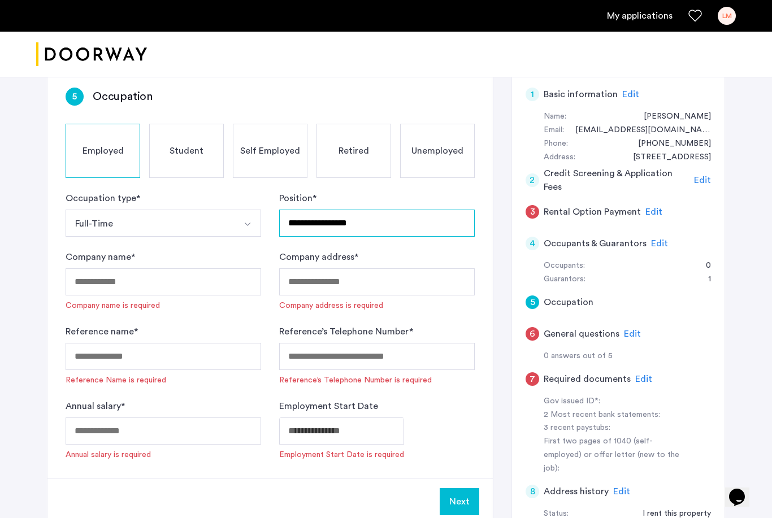
type input "**********"
click at [173, 282] on input "Company name *" at bounding box center [164, 281] width 196 height 27
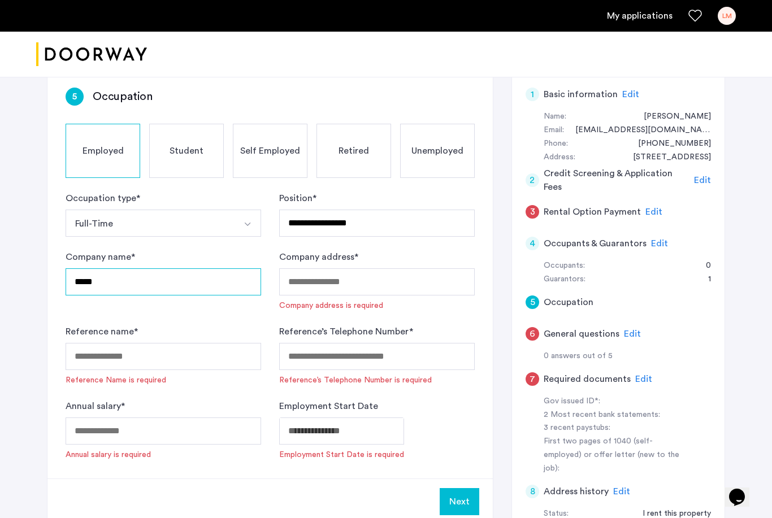
type input "*****"
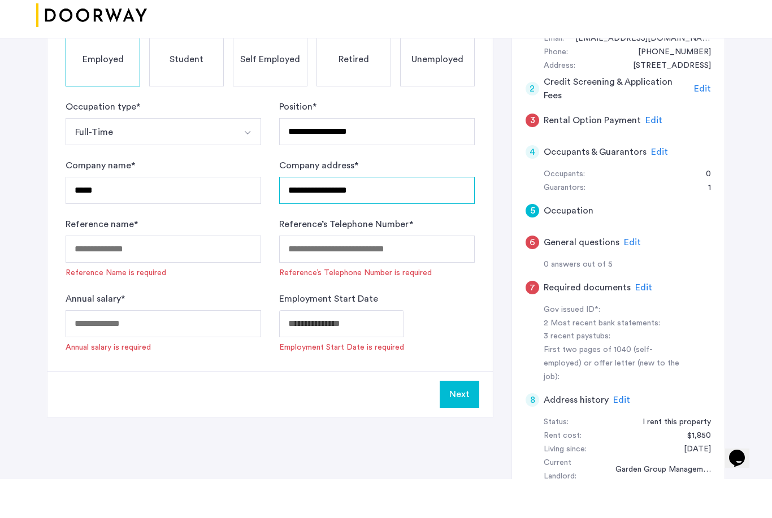
scroll to position [144, 0]
type input "**********"
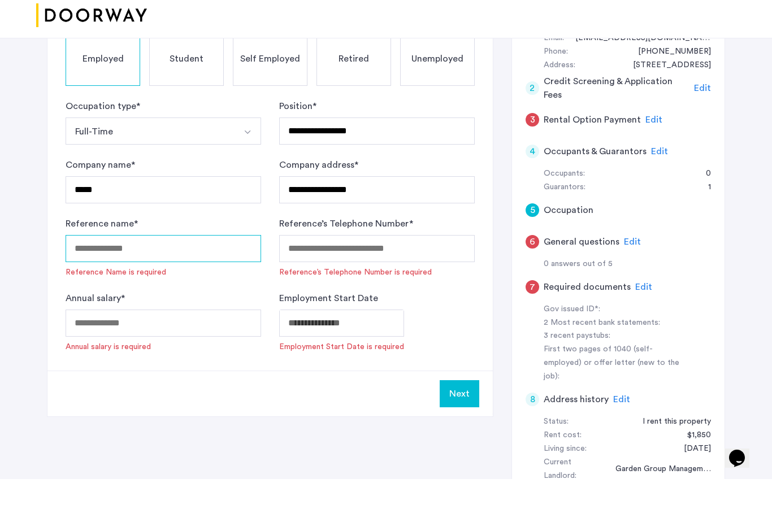
click at [141, 274] on input "Reference name *" at bounding box center [164, 287] width 196 height 27
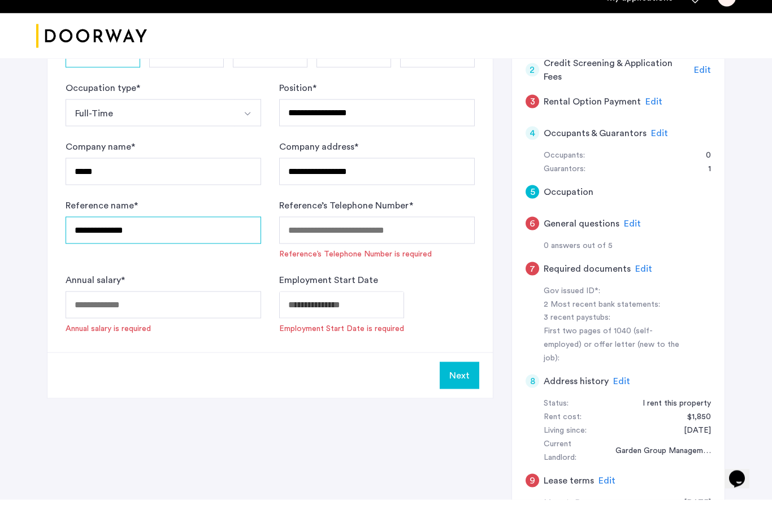
type input "**********"
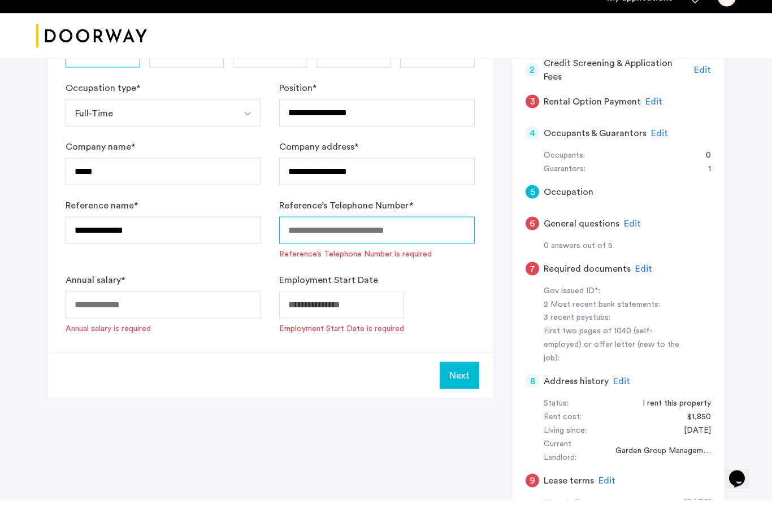
click at [321, 235] on input "Reference’s Telephone Number *" at bounding box center [377, 248] width 196 height 27
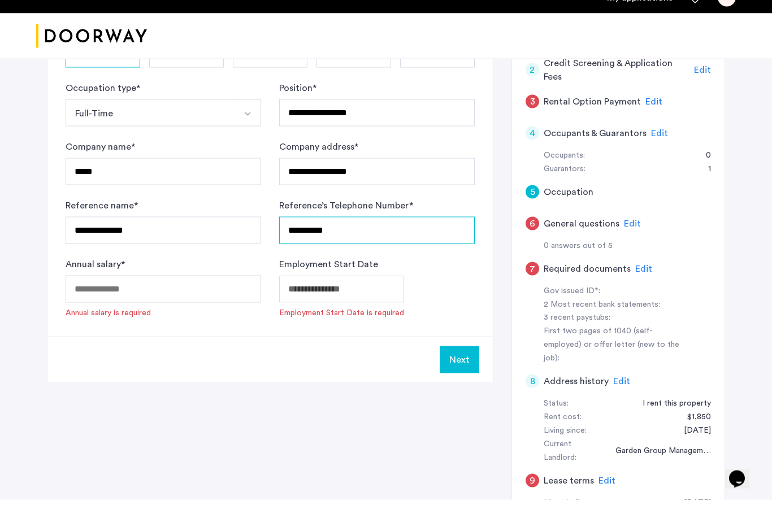
type input "**********"
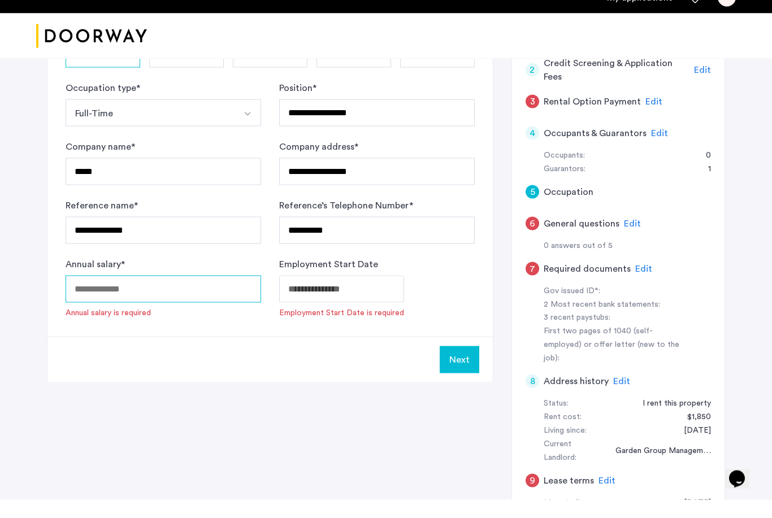
click at [184, 296] on input "Annual salary *" at bounding box center [164, 307] width 196 height 27
type input "*"
type input "******"
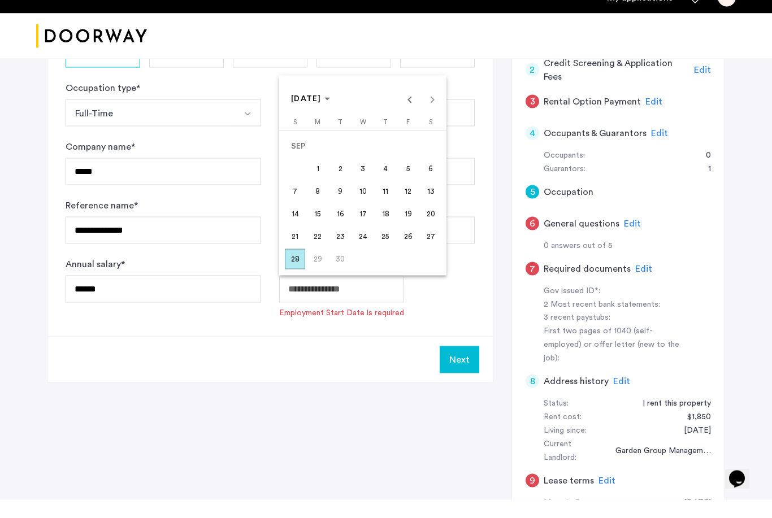
click at [359, 281] on body "**********" at bounding box center [386, 76] width 772 height 518
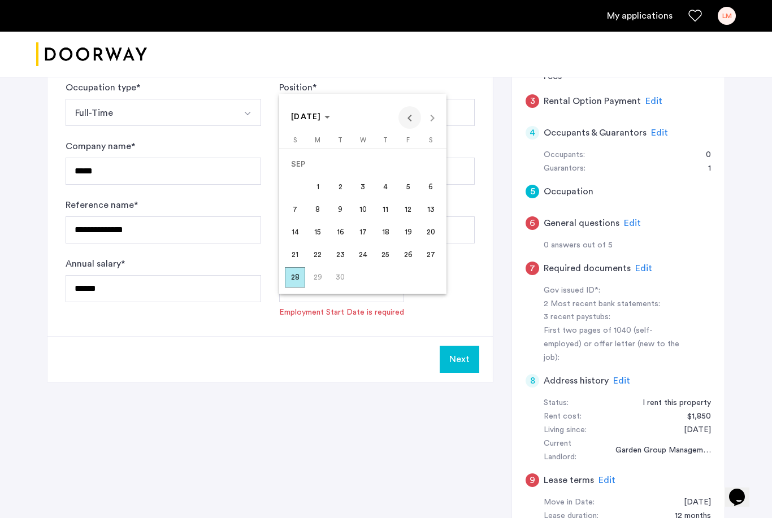
click at [410, 117] on span "Previous month" at bounding box center [409, 117] width 23 height 23
click at [359, 189] on span "6" at bounding box center [363, 187] width 20 height 20
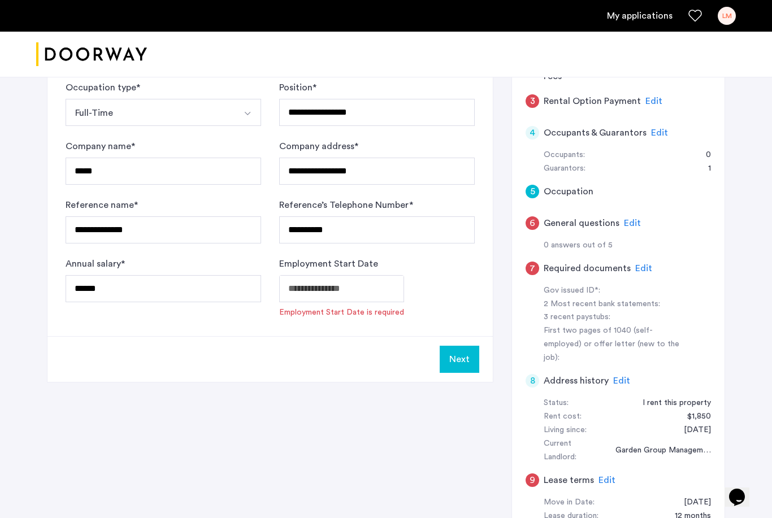
type input "**********"
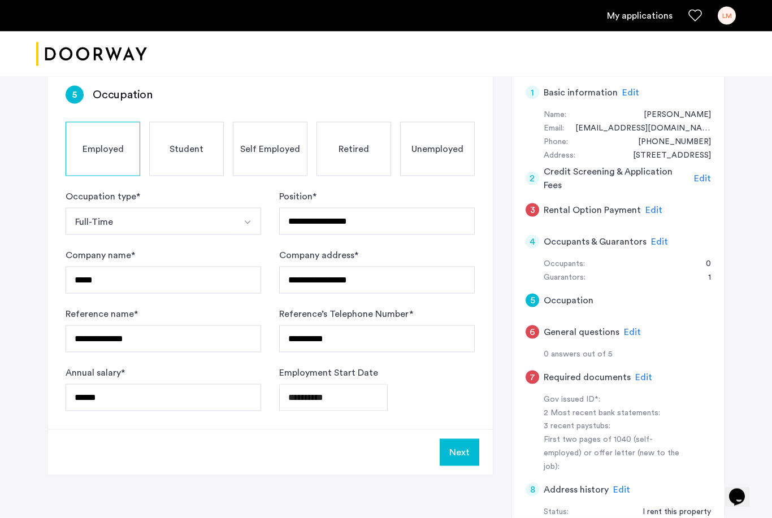
scroll to position [93, 0]
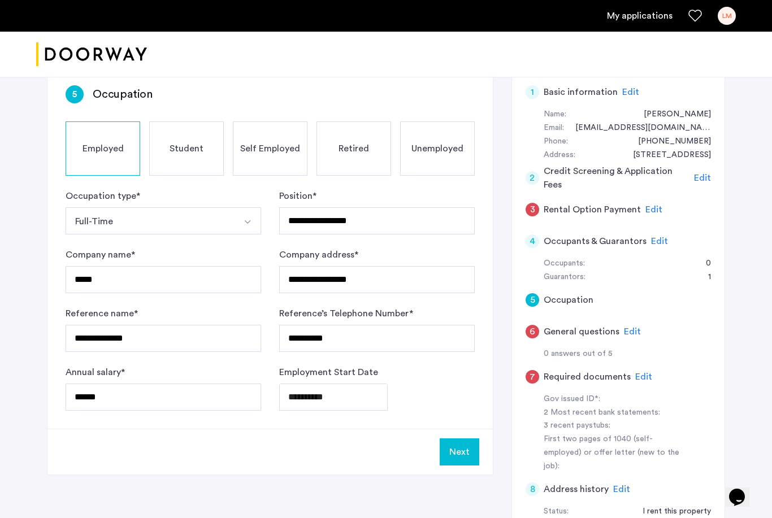
click at [452, 453] on button "Next" at bounding box center [460, 452] width 40 height 27
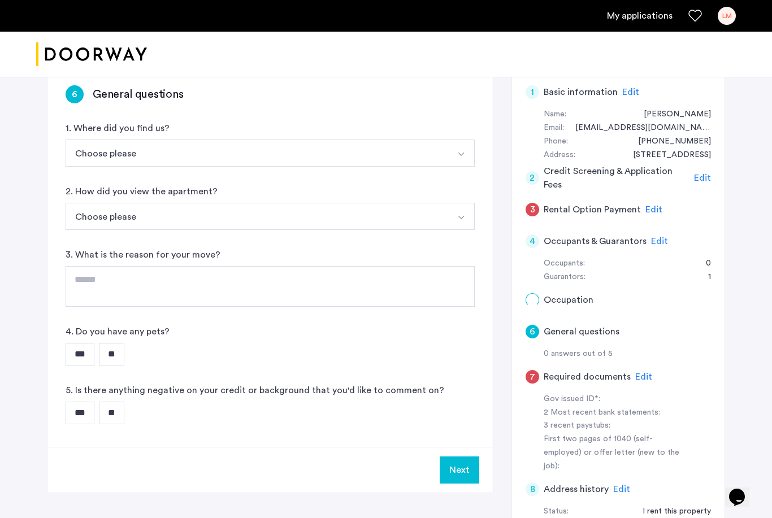
scroll to position [0, 0]
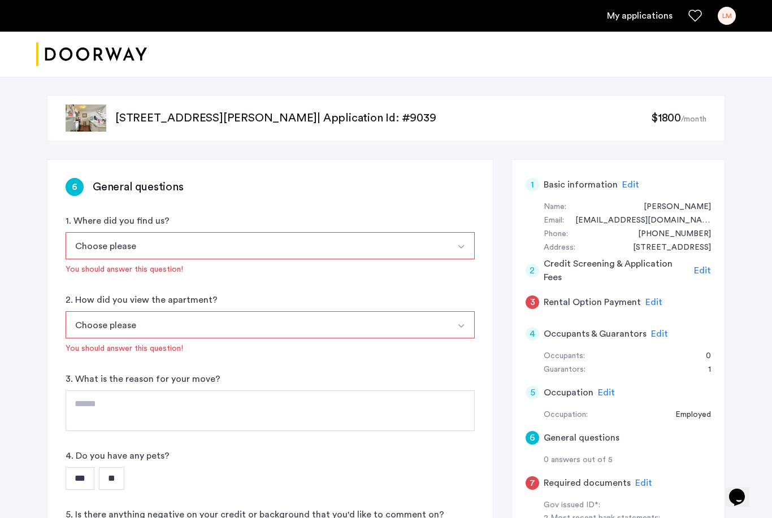
click at [193, 248] on button "Choose please" at bounding box center [257, 245] width 383 height 27
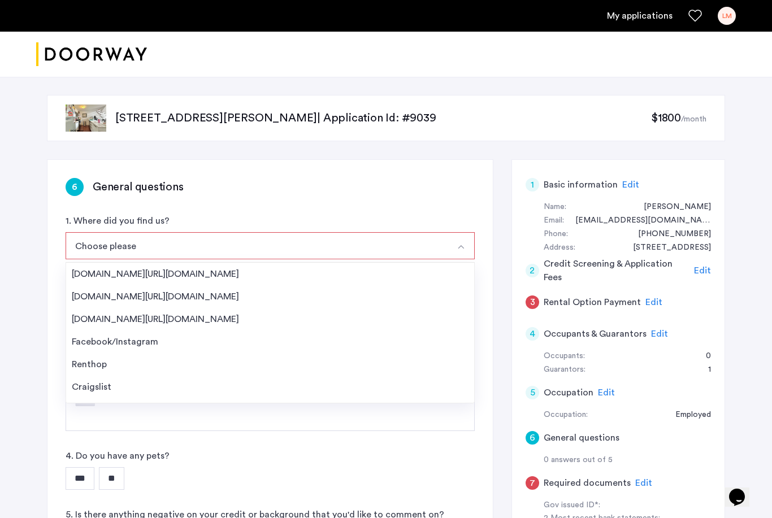
click at [170, 346] on div "Facebook/Instagram" at bounding box center [270, 342] width 397 height 14
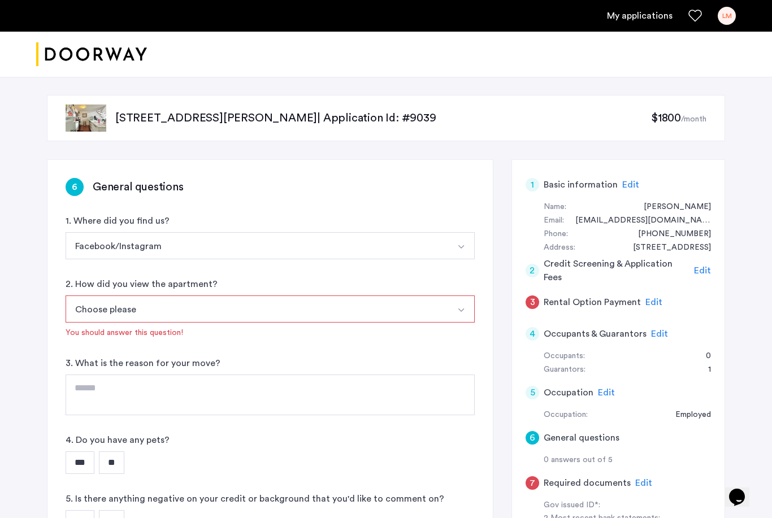
click at [179, 316] on button "Choose please" at bounding box center [257, 309] width 383 height 27
click at [161, 343] on div "In-Person" at bounding box center [270, 338] width 397 height 14
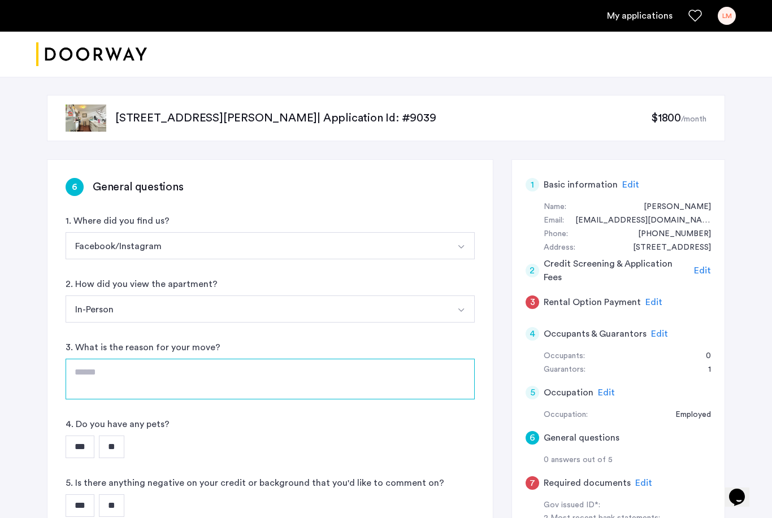
click at [176, 388] on textarea at bounding box center [270, 379] width 409 height 41
type textarea "**********"
drag, startPoint x: 172, startPoint y: 372, endPoint x: 57, endPoint y: 371, distance: 114.7
click at [57, 371] on div "**********" at bounding box center [269, 350] width 445 height 380
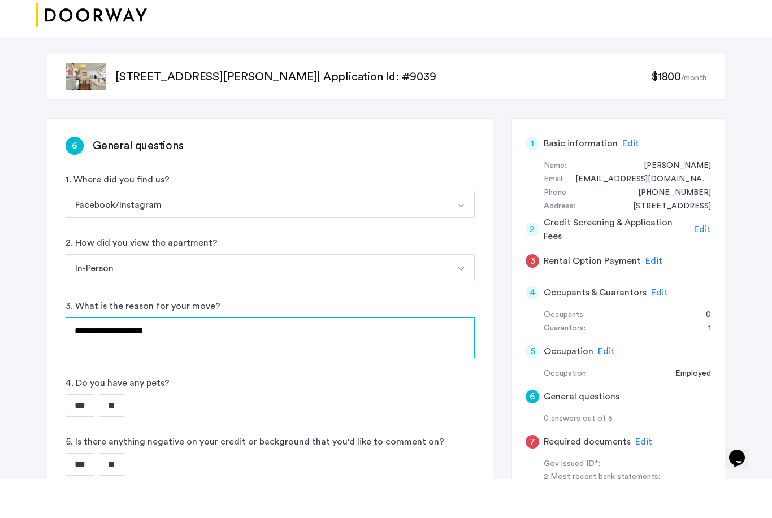
scroll to position [4, 0]
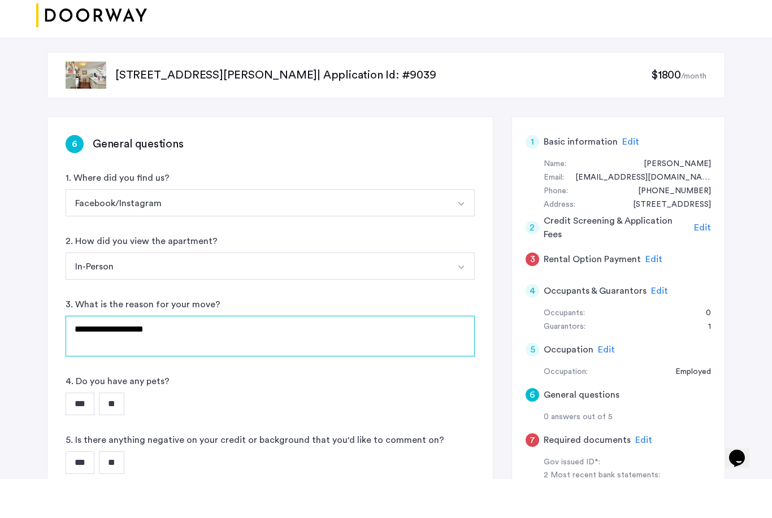
type textarea "**********"
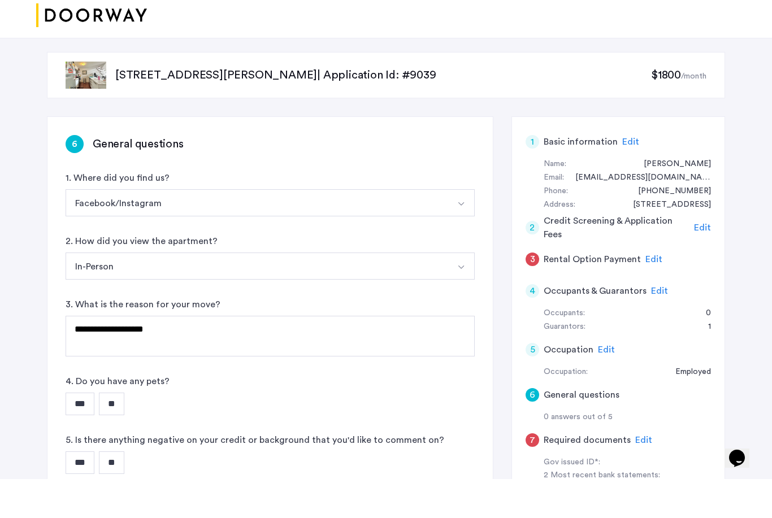
click at [124, 432] on input "**" at bounding box center [111, 443] width 25 height 23
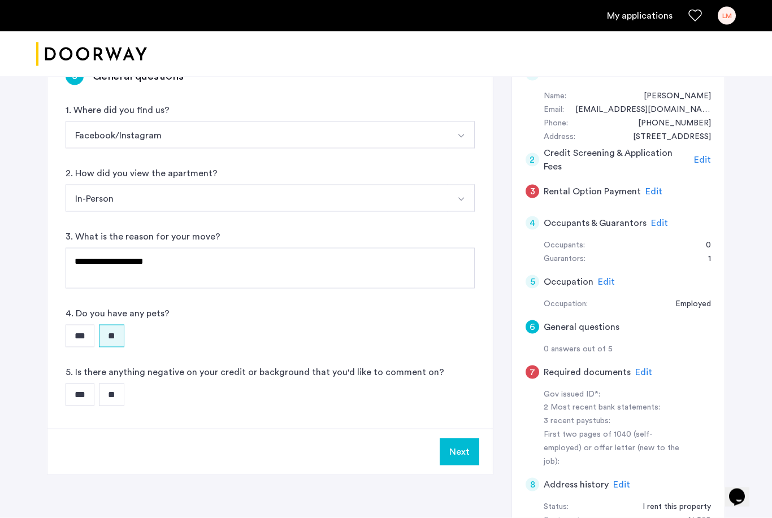
scroll to position [150, 0]
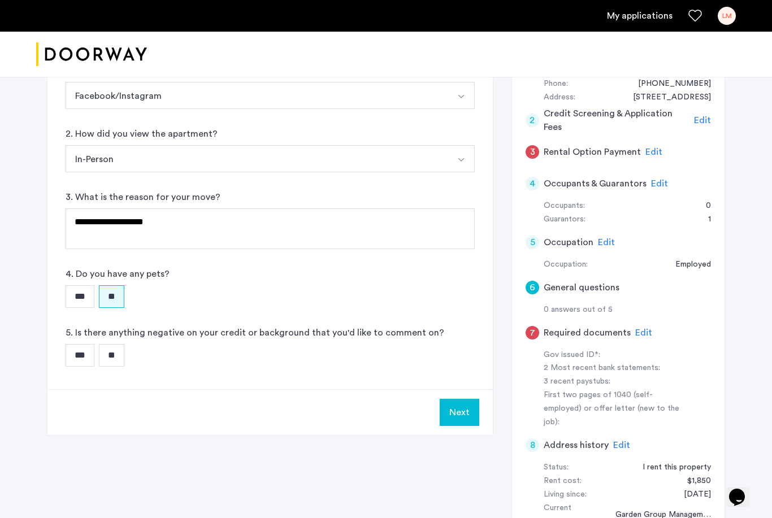
click at [84, 358] on input "***" at bounding box center [80, 355] width 29 height 23
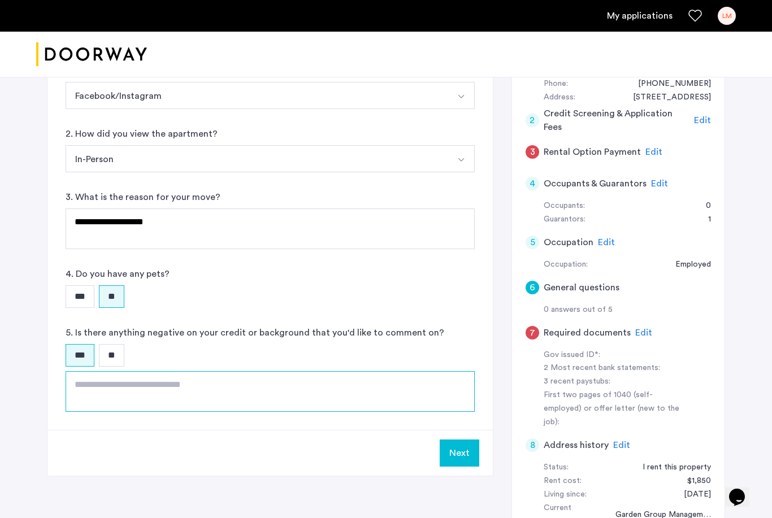
click at [135, 400] on textarea at bounding box center [270, 391] width 409 height 41
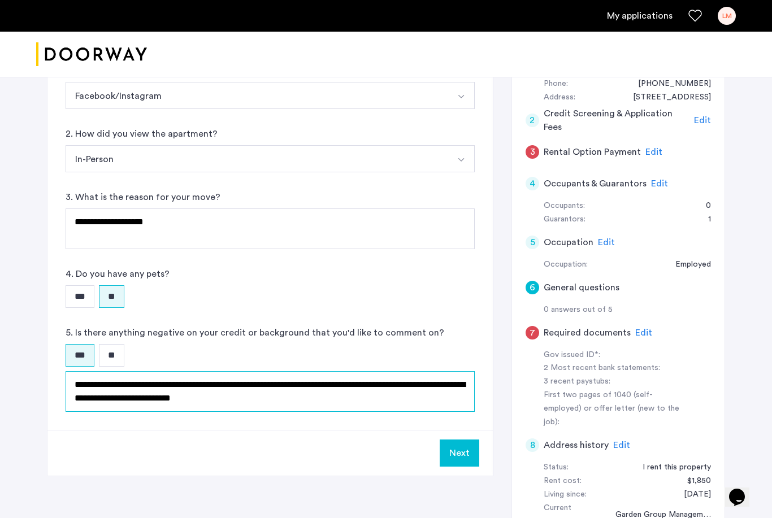
click at [245, 403] on textarea "**********" at bounding box center [270, 391] width 409 height 41
click at [300, 394] on textarea "**********" at bounding box center [270, 391] width 409 height 41
type textarea "**********"
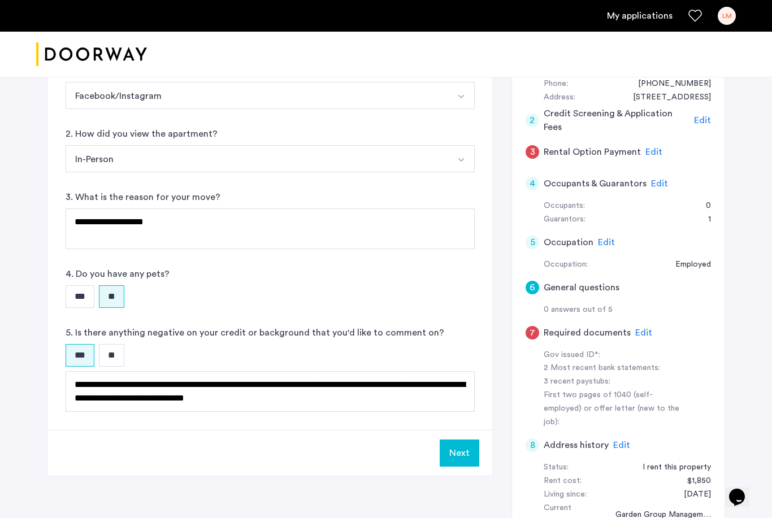
click at [375, 453] on div "Next" at bounding box center [269, 453] width 445 height 46
click at [463, 455] on button "Next" at bounding box center [460, 453] width 40 height 27
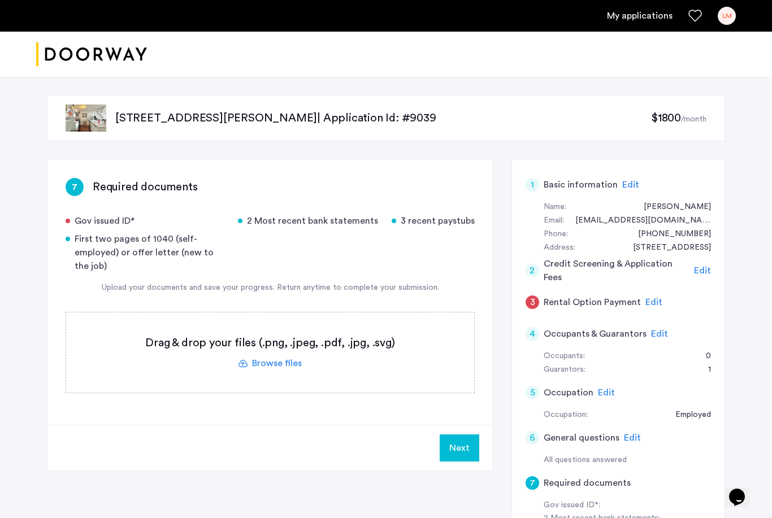
click at [102, 220] on div "Gov issued ID*" at bounding box center [145, 221] width 159 height 14
click at [152, 241] on div "First two pages of 1040 (self-employed) or offer letter (new to the job)" at bounding box center [145, 252] width 159 height 41
click at [281, 366] on label at bounding box center [270, 353] width 408 height 80
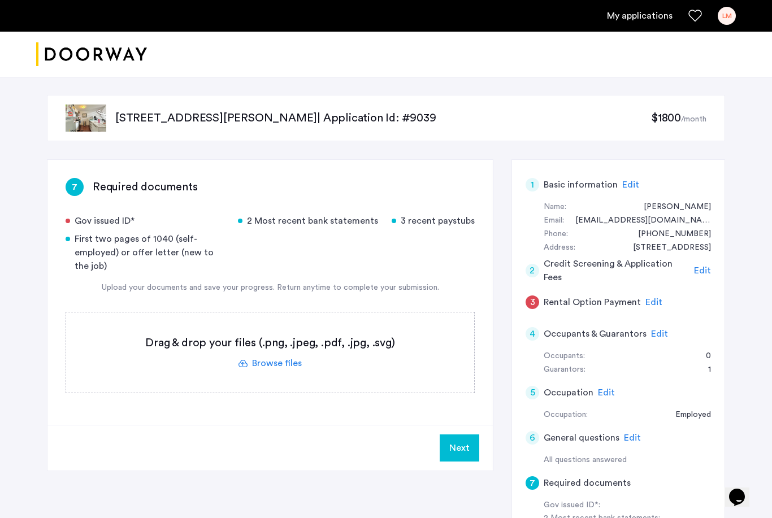
click at [0, 0] on input "file" at bounding box center [0, 0] width 0 height 0
click at [132, 217] on div "Gov issued ID*" at bounding box center [145, 221] width 159 height 14
click at [287, 366] on label at bounding box center [270, 353] width 408 height 80
click at [0, 0] on input "file" at bounding box center [0, 0] width 0 height 0
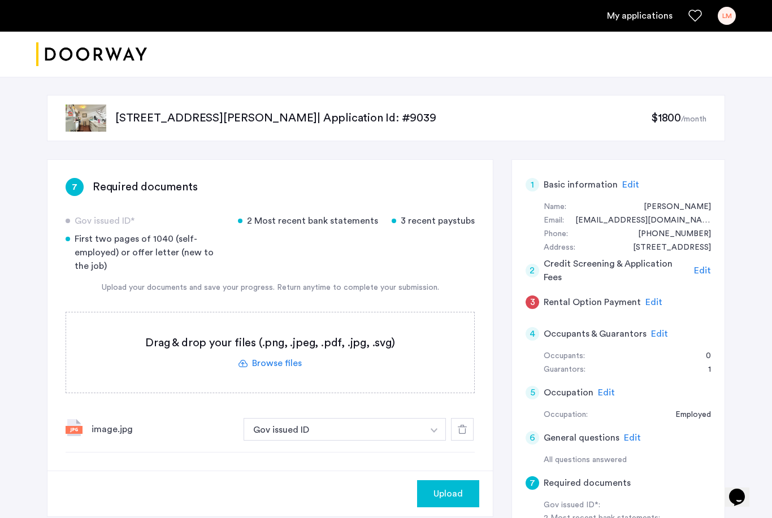
click at [0, 0] on html "My applications LM Price Fee Availability Beds Baths Subway Neighborhoods Build…" at bounding box center [386, 259] width 772 height 518
click at [184, 218] on div "Gov issued ID*" at bounding box center [145, 221] width 159 height 14
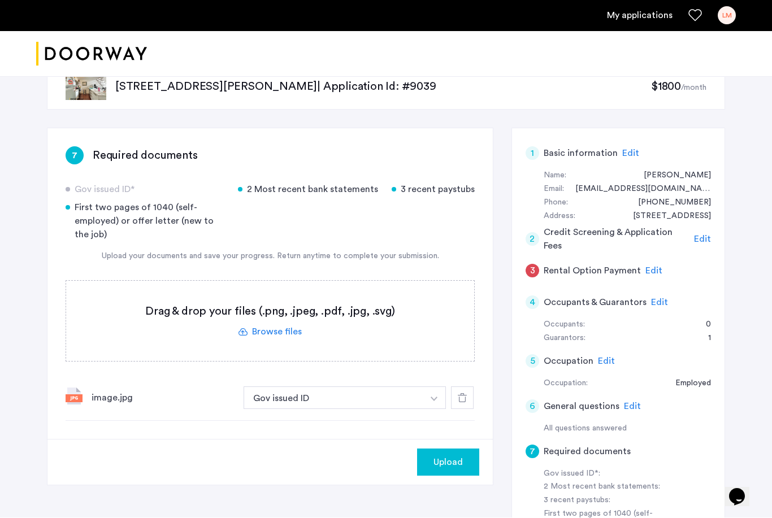
scroll to position [5, 0]
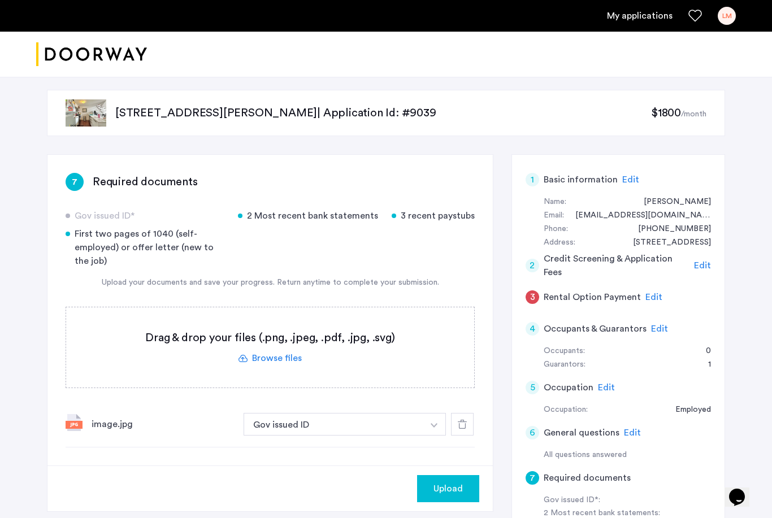
click at [726, 7] on div "LM" at bounding box center [727, 16] width 18 height 18
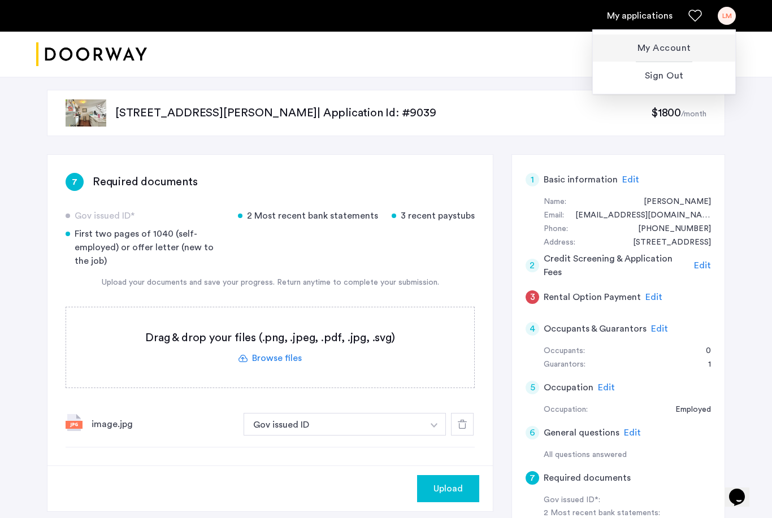
scroll to position [0, 0]
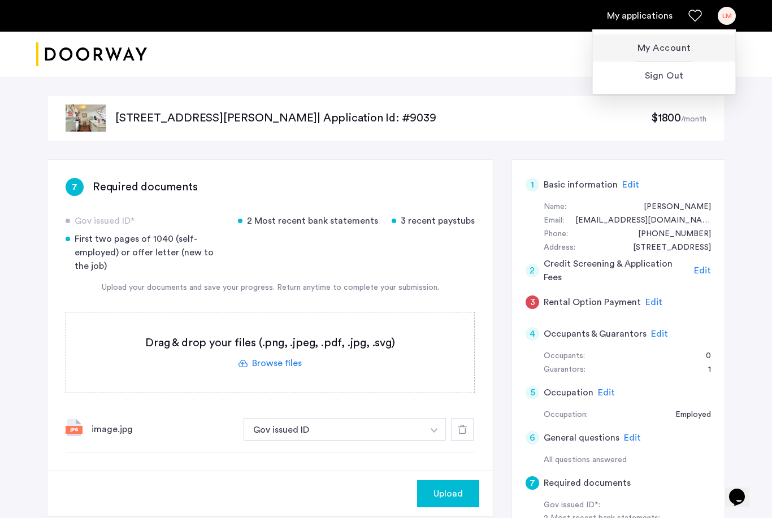
click at [324, 122] on div at bounding box center [386, 259] width 772 height 518
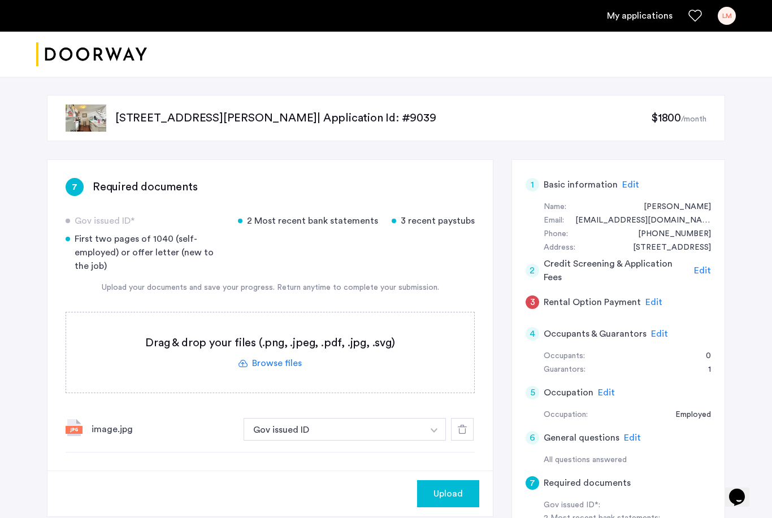
click at [260, 362] on label at bounding box center [270, 353] width 408 height 80
click at [0, 0] on input "file" at bounding box center [0, 0] width 0 height 0
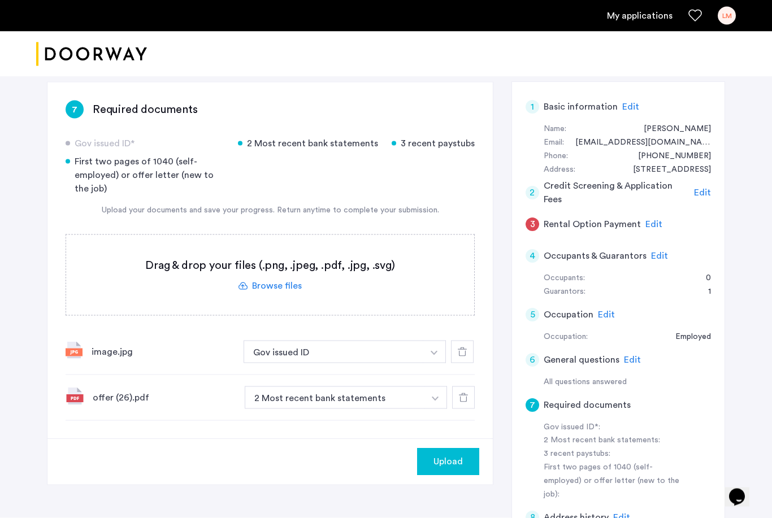
scroll to position [78, 0]
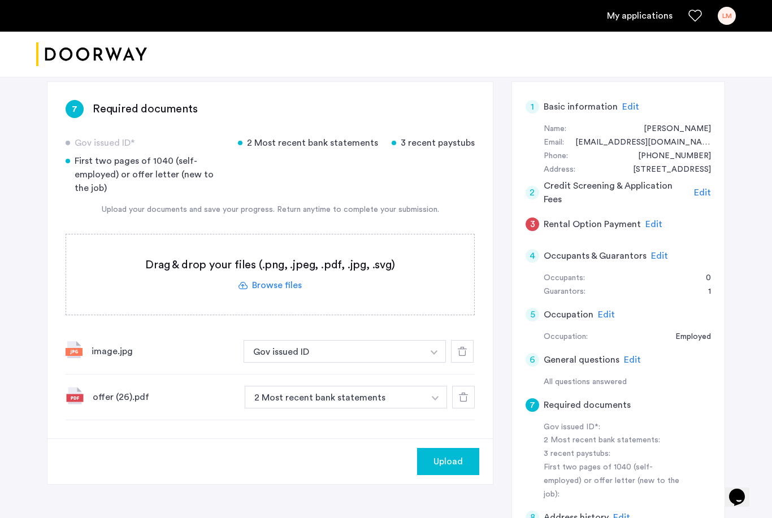
click at [315, 411] on div "offer (26).pdf 2 Most recent bank statements + 2 Most recent bank statements 3 …" at bounding box center [270, 398] width 409 height 46
click at [318, 403] on button "2 Most recent bank statements" at bounding box center [335, 397] width 180 height 23
click at [433, 397] on img "button" at bounding box center [435, 398] width 7 height 5
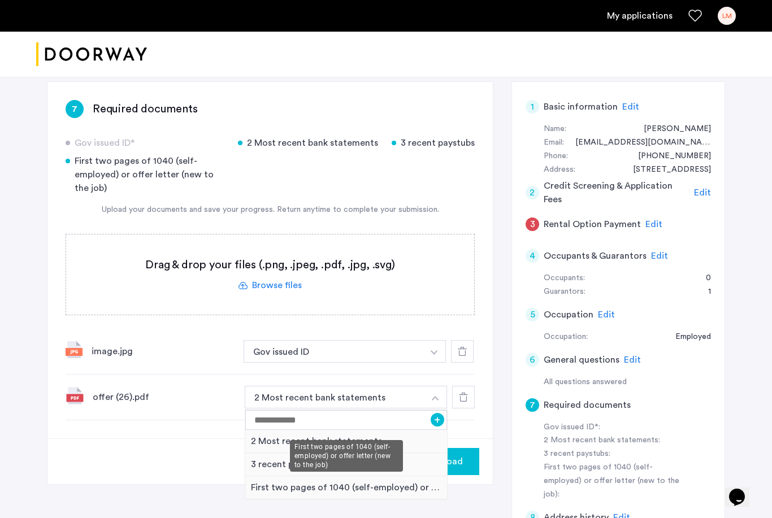
click at [413, 487] on div "First two pages of 1040 (self-employed) or offer letter (new to the job)" at bounding box center [346, 487] width 202 height 23
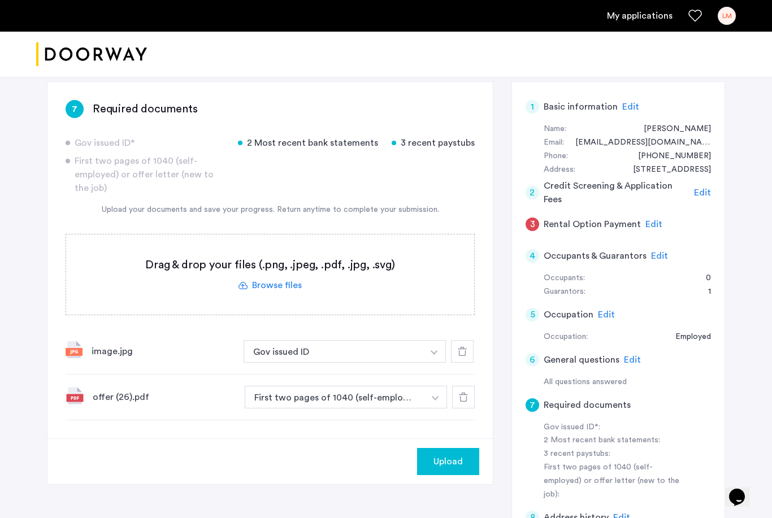
click at [342, 442] on div "Upload" at bounding box center [269, 462] width 445 height 46
click at [270, 285] on label at bounding box center [270, 275] width 408 height 80
click at [0, 0] on input "file" at bounding box center [0, 0] width 0 height 0
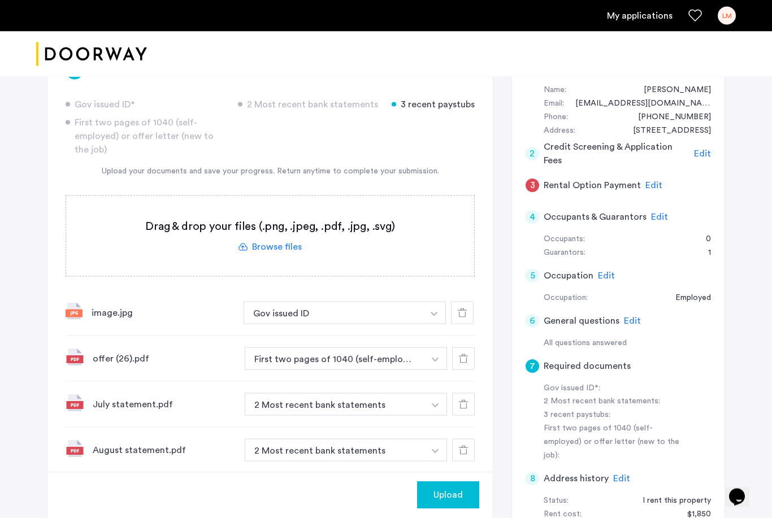
scroll to position [117, 0]
click at [258, 242] on label at bounding box center [270, 236] width 408 height 80
click at [0, 0] on input "file" at bounding box center [0, 0] width 0 height 0
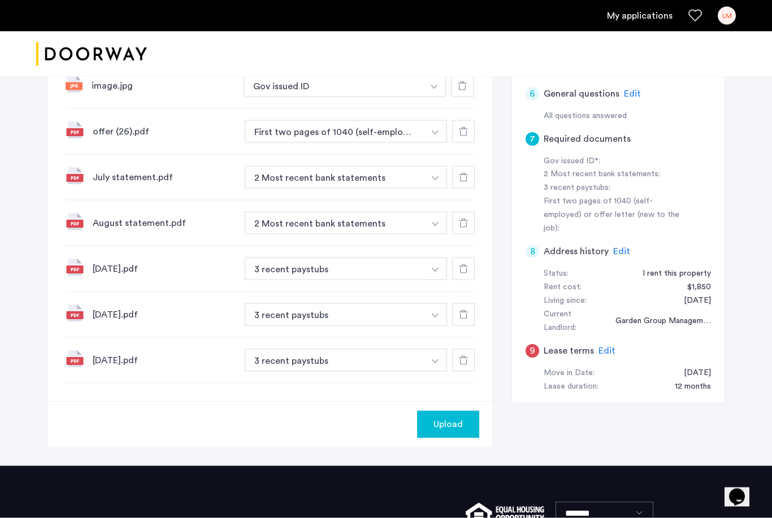
scroll to position [344, 0]
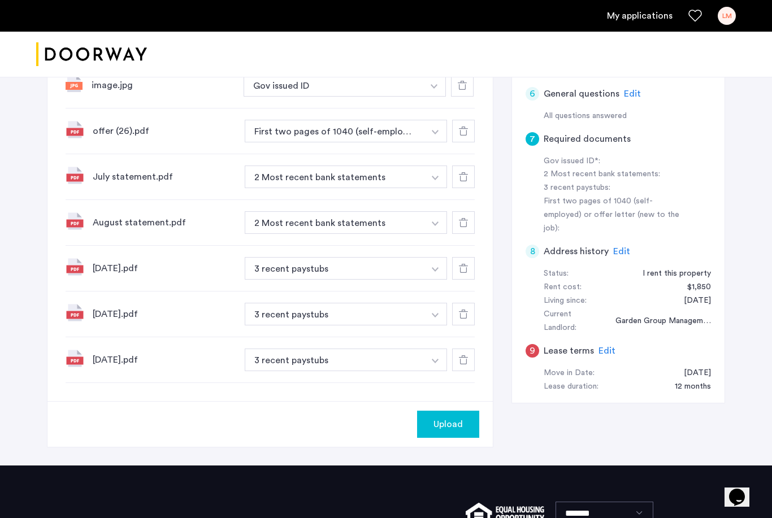
click at [448, 427] on span "Upload" at bounding box center [447, 425] width 29 height 14
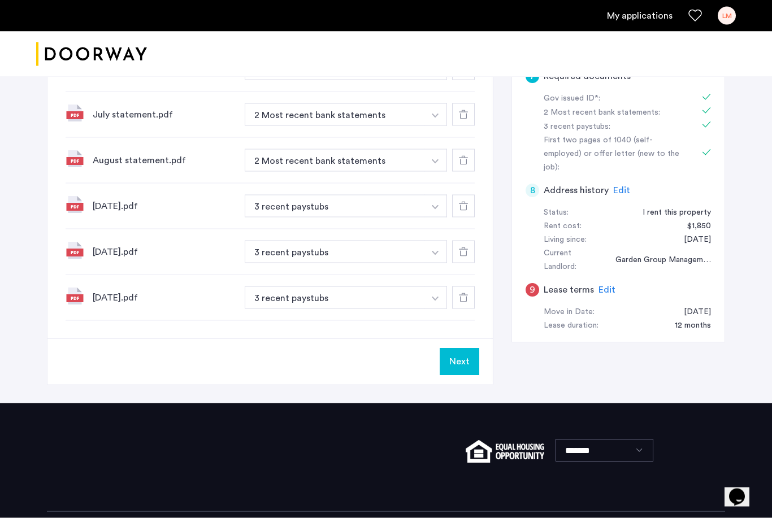
scroll to position [420, 0]
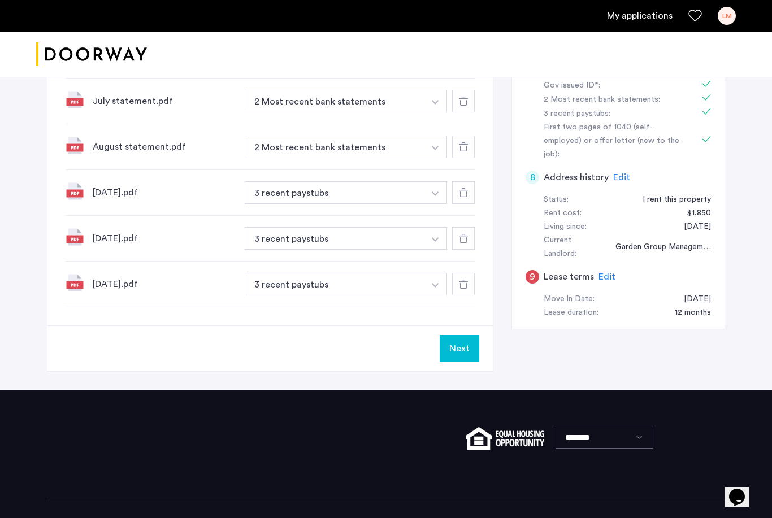
click at [453, 350] on button "Next" at bounding box center [460, 348] width 40 height 27
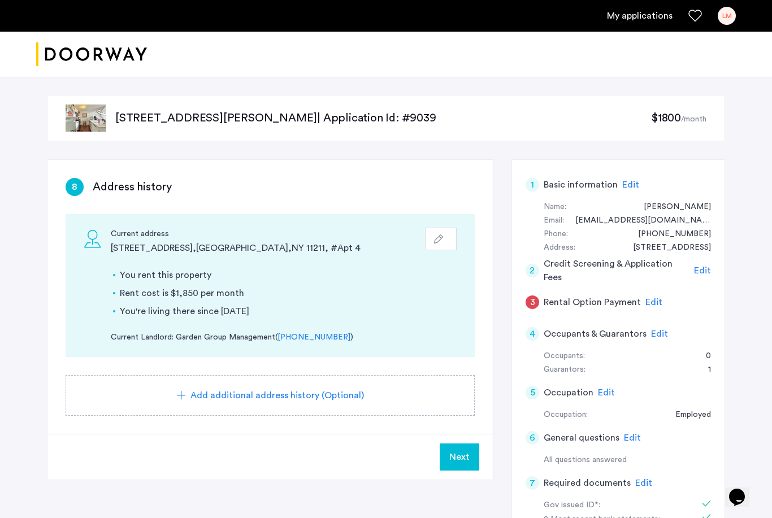
click at [281, 394] on span "Add additional address history (Optional)" at bounding box center [276, 396] width 173 height 14
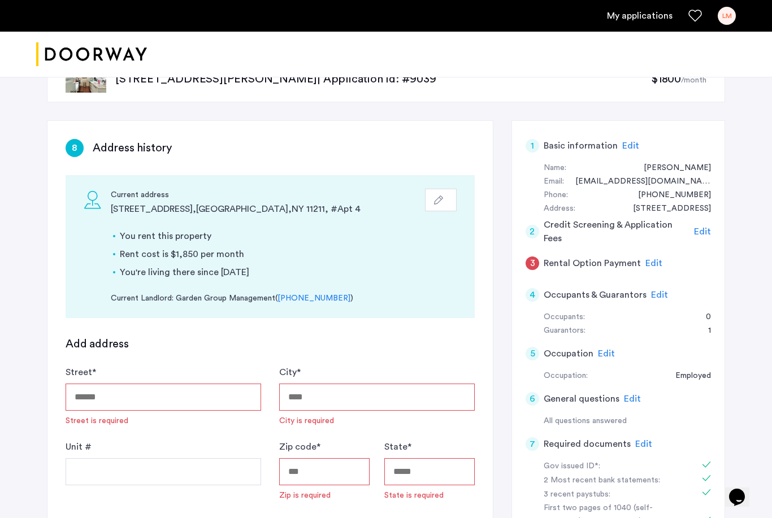
scroll to position [50, 0]
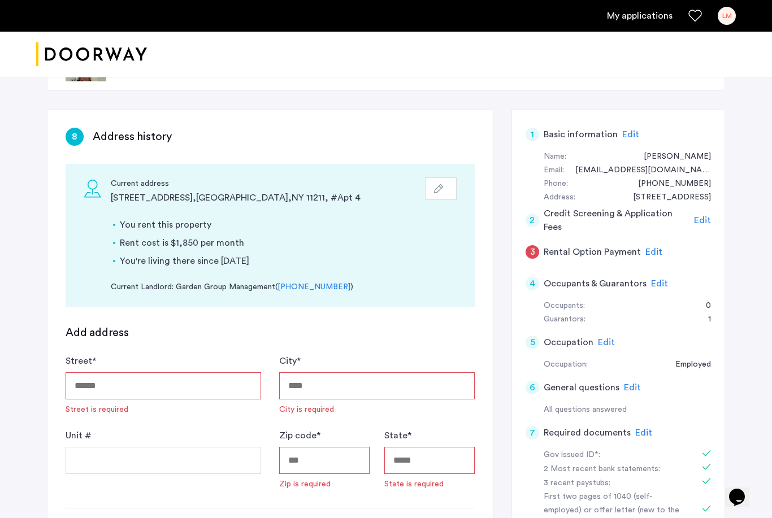
click at [123, 384] on input "Street *" at bounding box center [164, 385] width 196 height 27
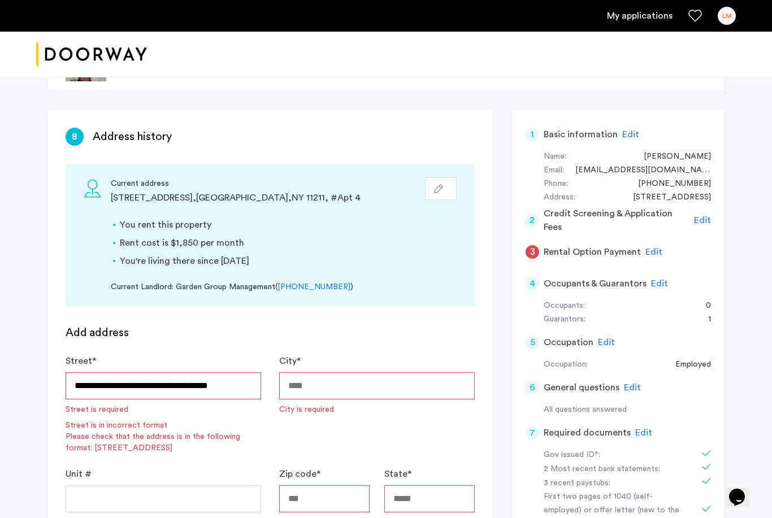
type input "**********"
type input "********"
type input "*****"
type input "**"
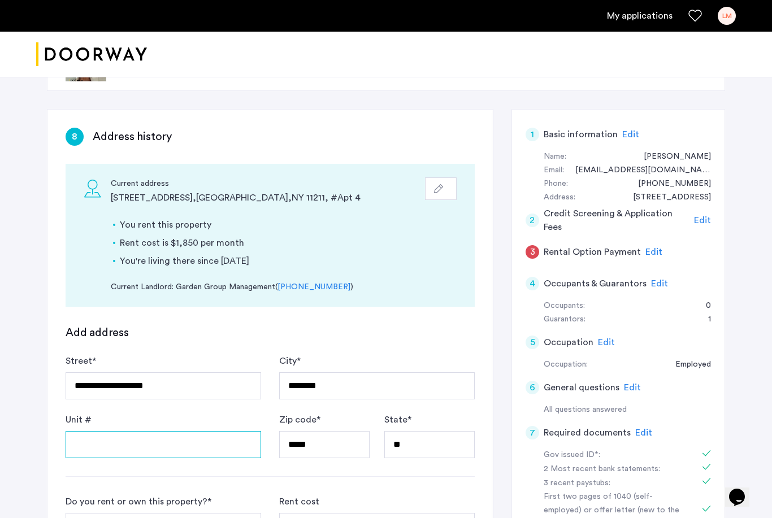
click at [144, 443] on input "Unit #" at bounding box center [164, 444] width 196 height 27
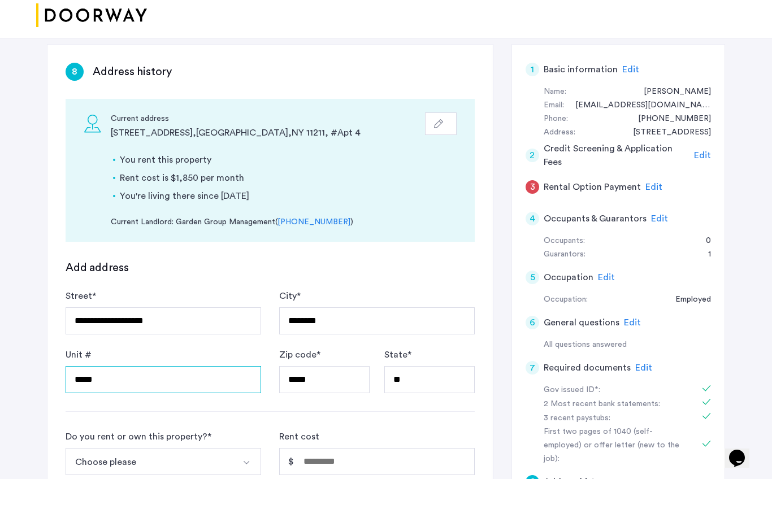
scroll to position [77, 0]
type input "*****"
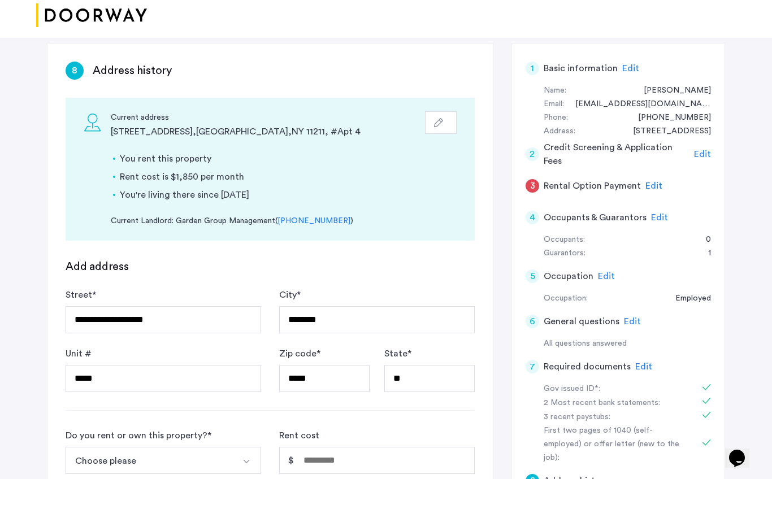
click at [316, 408] on div "**********" at bounding box center [270, 374] width 409 height 152
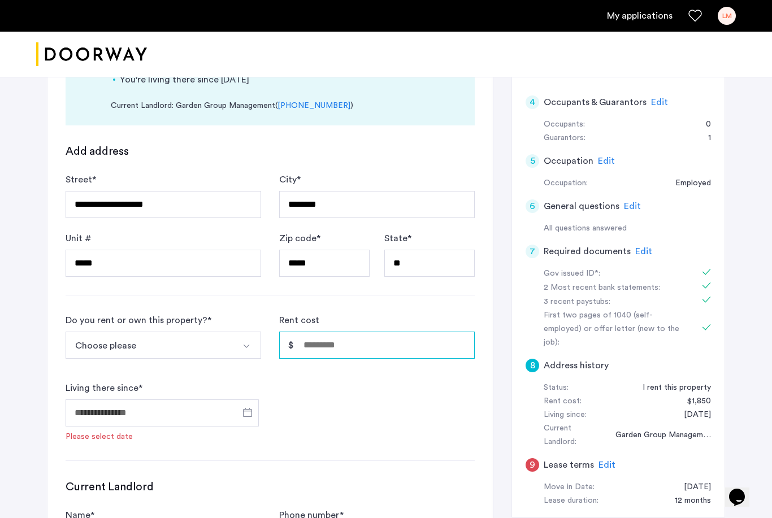
click at [322, 352] on input "Rent cost" at bounding box center [377, 345] width 196 height 27
type input "*****"
click at [112, 343] on button "Choose please" at bounding box center [150, 345] width 169 height 27
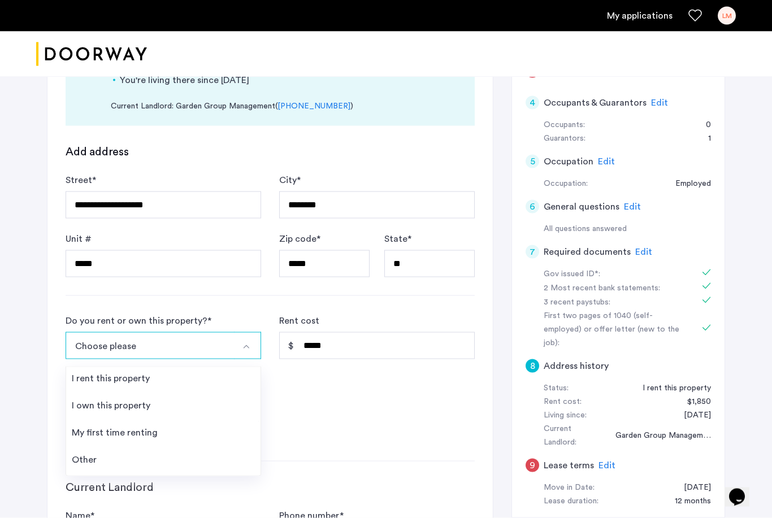
click at [131, 385] on li "I rent this property" at bounding box center [163, 380] width 194 height 27
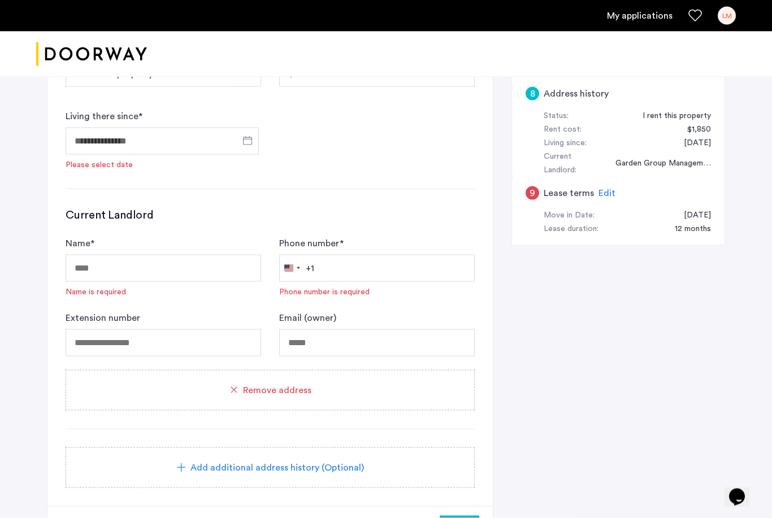
scroll to position [509, 0]
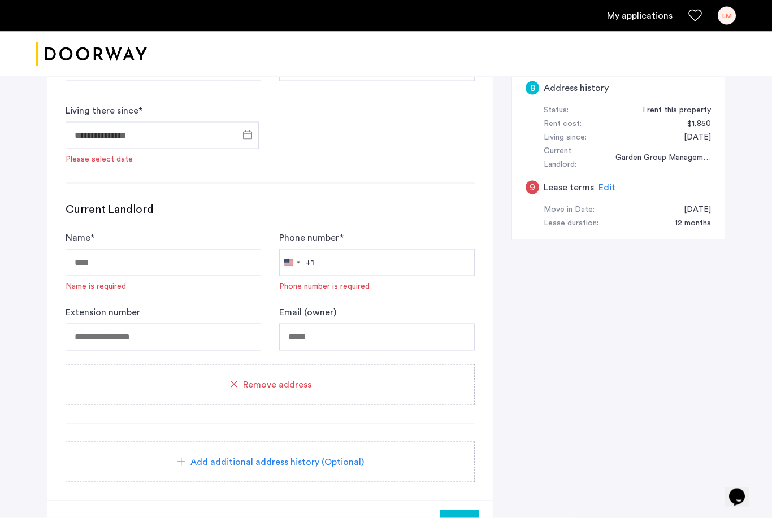
click at [237, 475] on div "Add additional address history (Optional)" at bounding box center [270, 462] width 409 height 41
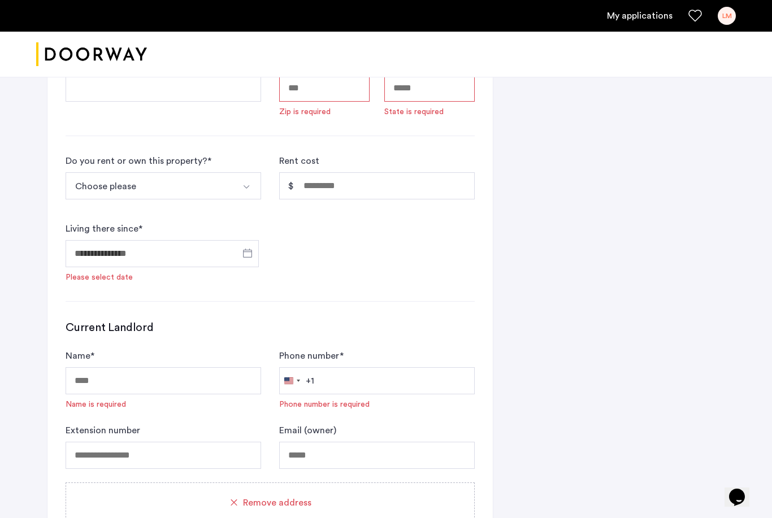
scroll to position [1141, 0]
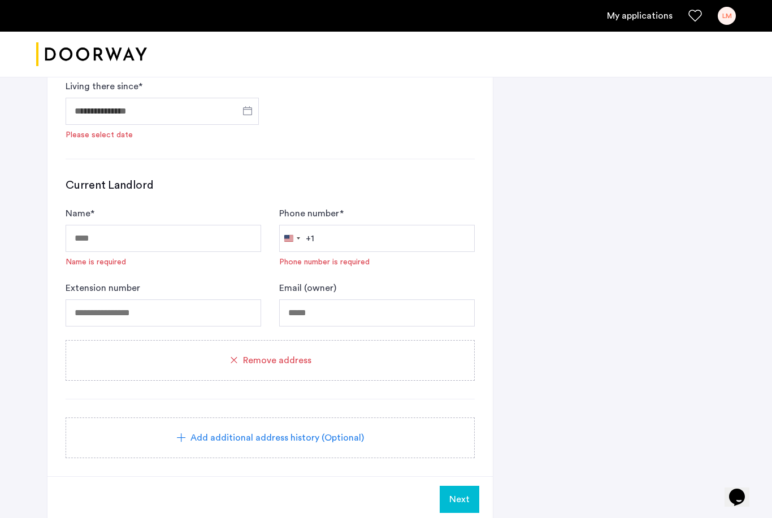
click at [267, 362] on span "Remove address" at bounding box center [277, 361] width 68 height 14
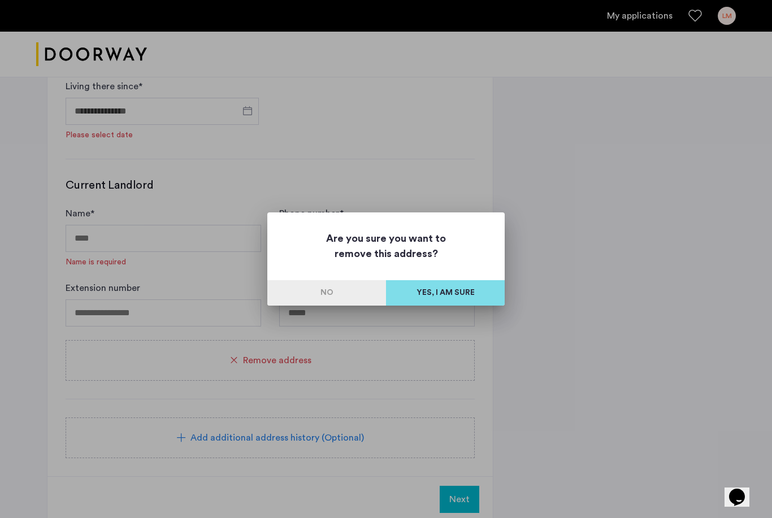
scroll to position [0, 0]
click at [445, 304] on button "Yes, I am sure" at bounding box center [445, 292] width 119 height 25
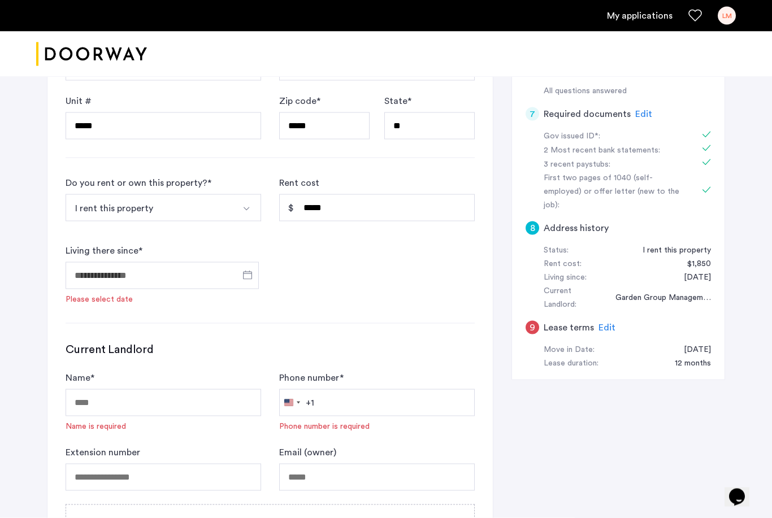
scroll to position [370, 0]
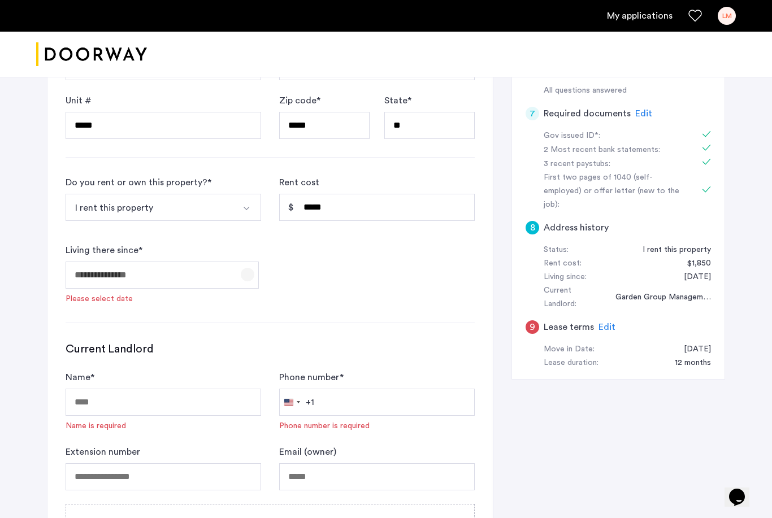
click at [251, 274] on span "Open calendar" at bounding box center [247, 274] width 27 height 27
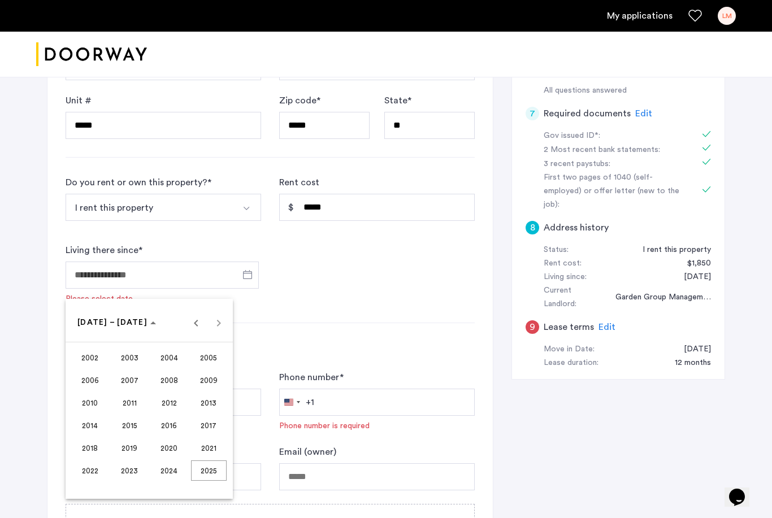
click at [129, 474] on span "2023" at bounding box center [130, 471] width 36 height 20
click at [93, 423] on span "SEP" at bounding box center [90, 425] width 36 height 20
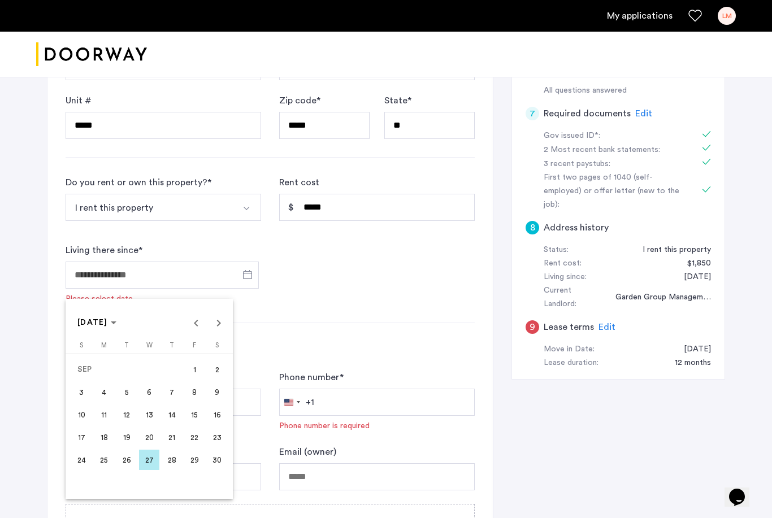
click at [194, 369] on span "1" at bounding box center [194, 369] width 20 height 20
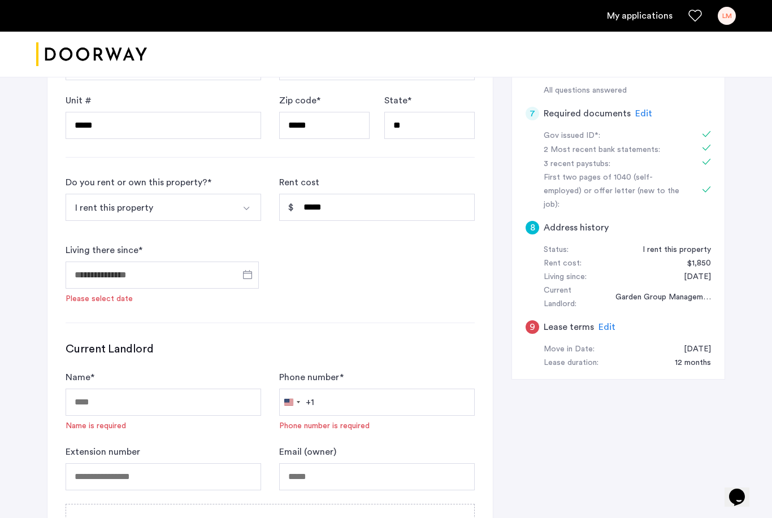
type input "**********"
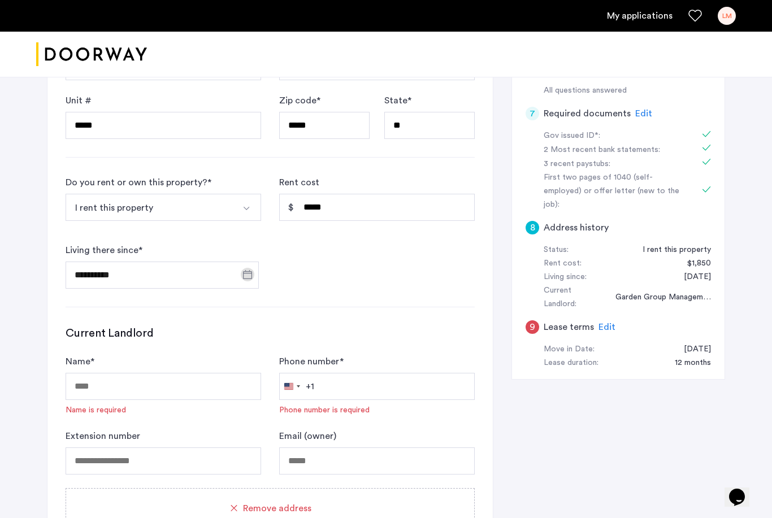
click at [292, 266] on div "**********" at bounding box center [270, 232] width 409 height 113
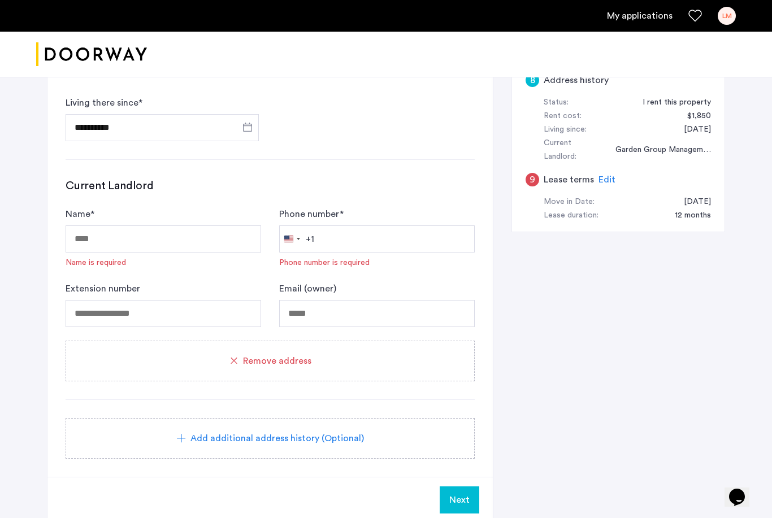
scroll to position [518, 0]
click at [247, 365] on span "Remove address" at bounding box center [277, 360] width 68 height 14
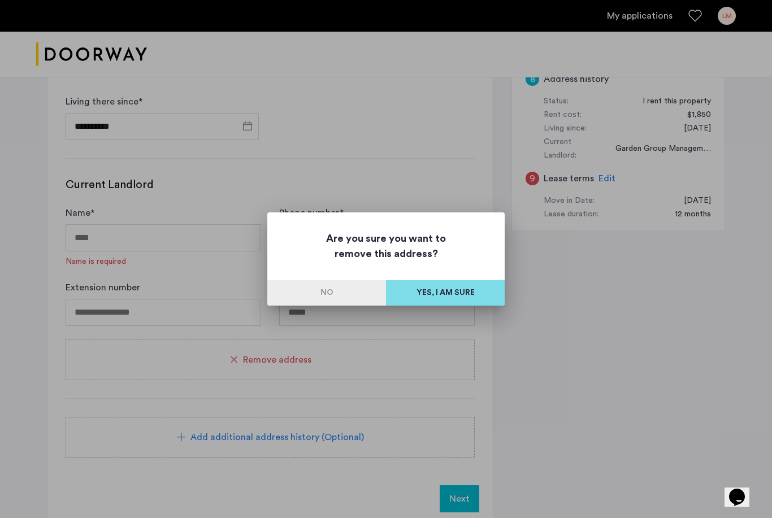
scroll to position [0, 0]
click at [433, 292] on button "Yes, I am sure" at bounding box center [445, 292] width 119 height 25
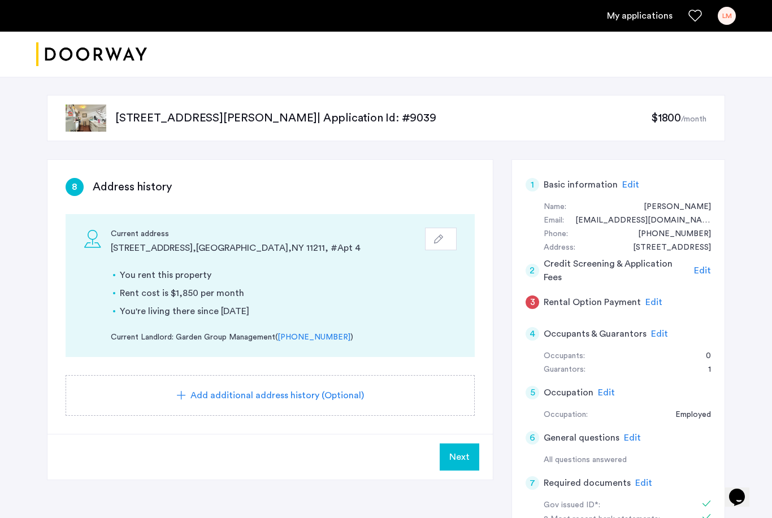
click at [465, 461] on span "Next" at bounding box center [459, 457] width 20 height 14
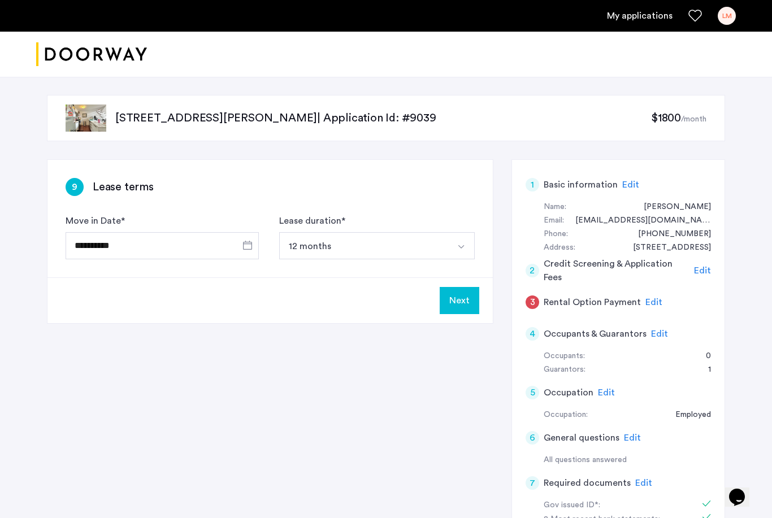
click at [311, 251] on button "12 months" at bounding box center [363, 245] width 169 height 27
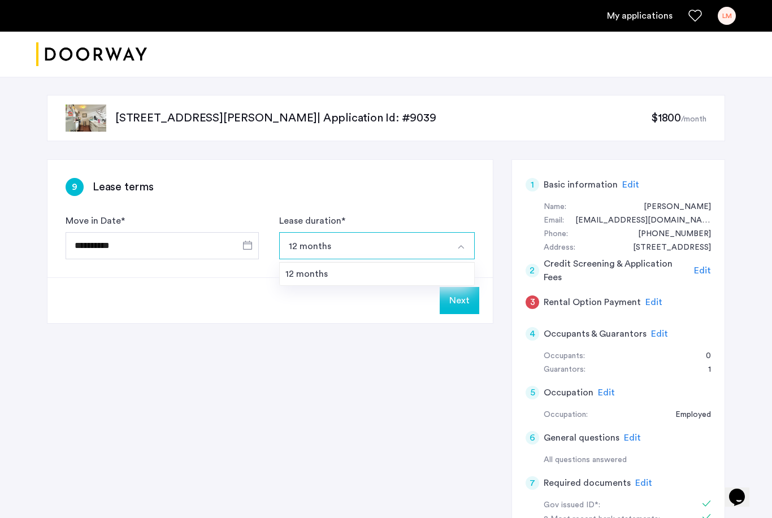
click at [311, 251] on button "12 months" at bounding box center [363, 245] width 169 height 27
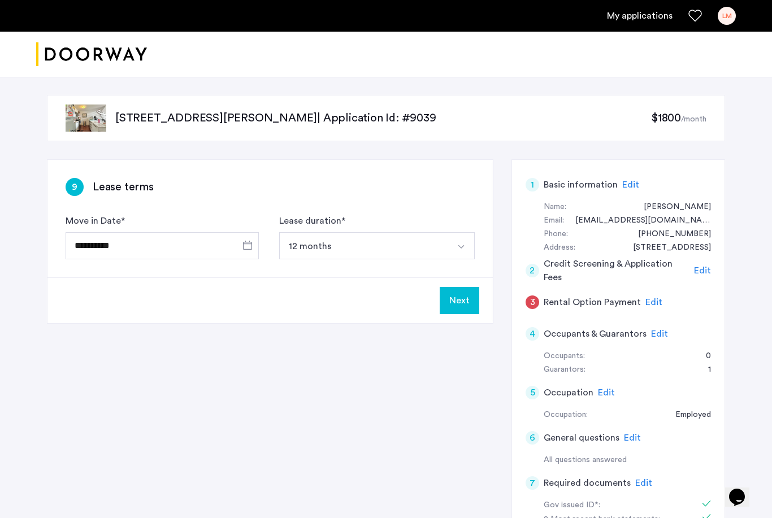
click at [470, 306] on button "Next" at bounding box center [460, 300] width 40 height 27
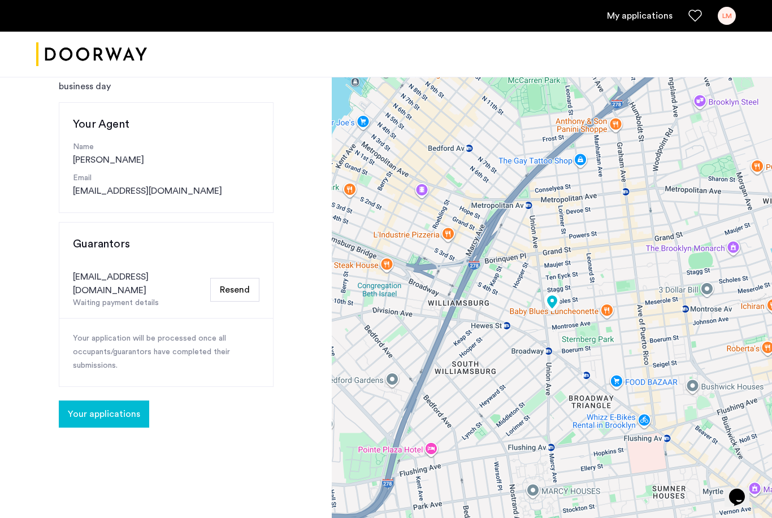
scroll to position [102, 0]
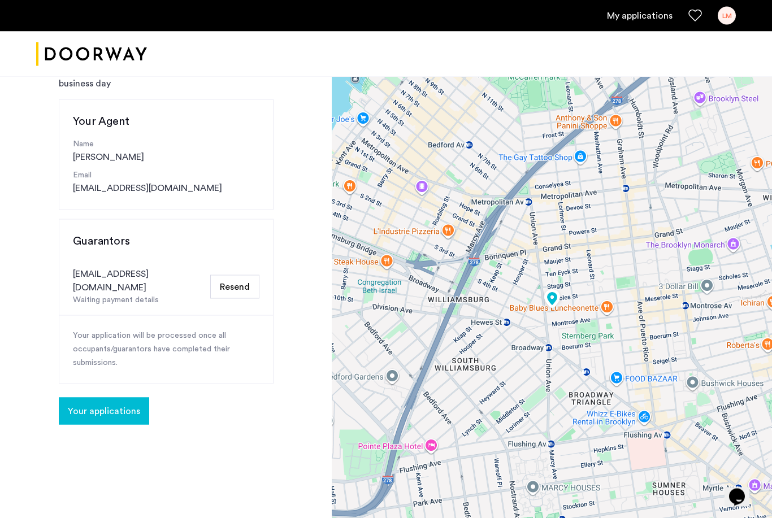
click at [132, 403] on button "Your applications" at bounding box center [104, 411] width 90 height 27
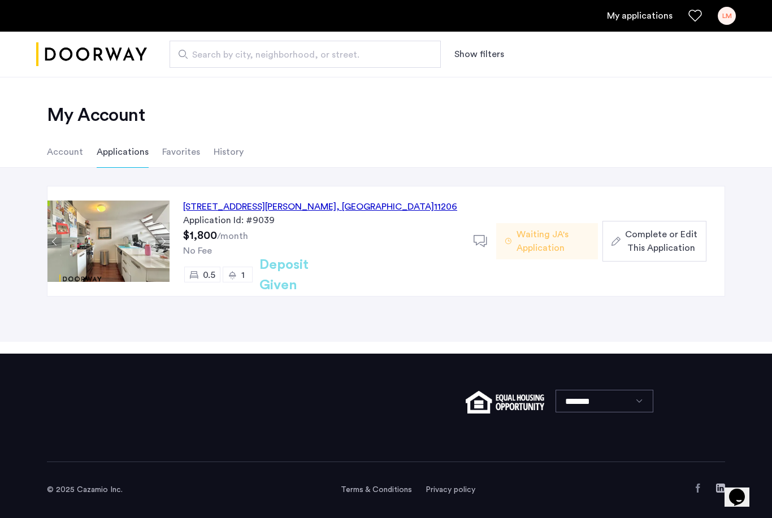
click at [367, 210] on div "12 Meserole Street, Unit 2BTR, Brooklyn , NY 11206" at bounding box center [320, 207] width 274 height 14
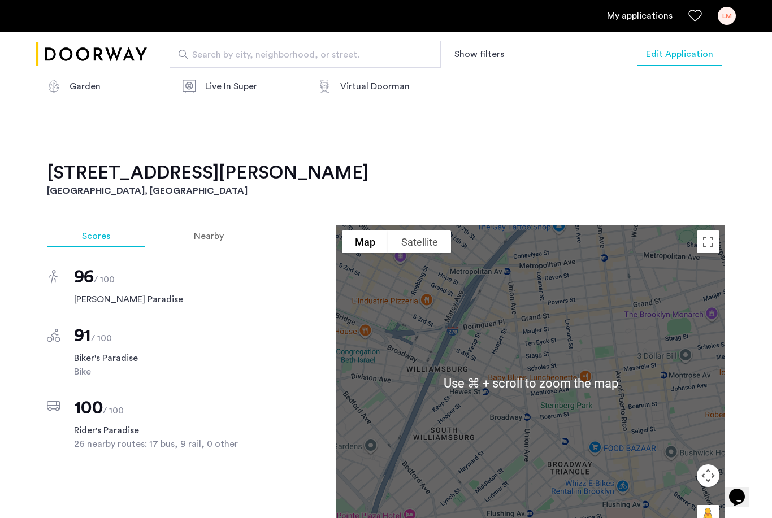
scroll to position [864, 0]
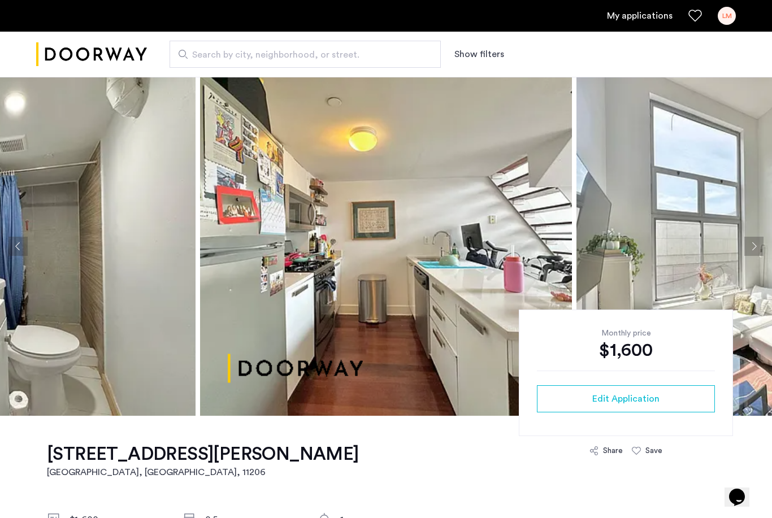
click at [305, 225] on img at bounding box center [386, 246] width 372 height 339
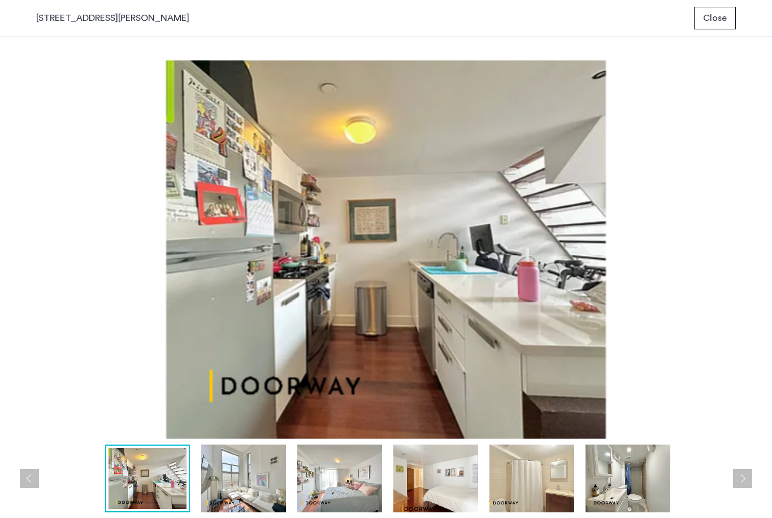
click at [733, 274] on img at bounding box center [386, 249] width 700 height 379
click at [735, 279] on img at bounding box center [386, 249] width 700 height 379
click at [749, 484] on button "Next apartment" at bounding box center [742, 478] width 19 height 19
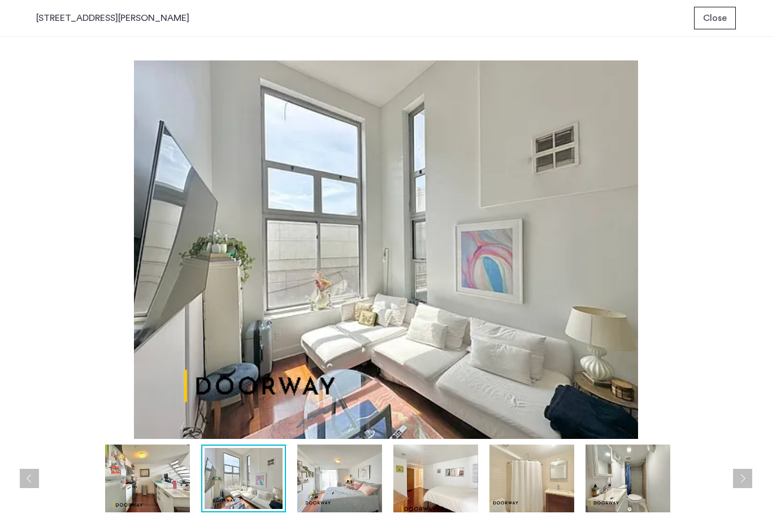
click at [745, 484] on button "Next apartment" at bounding box center [742, 478] width 19 height 19
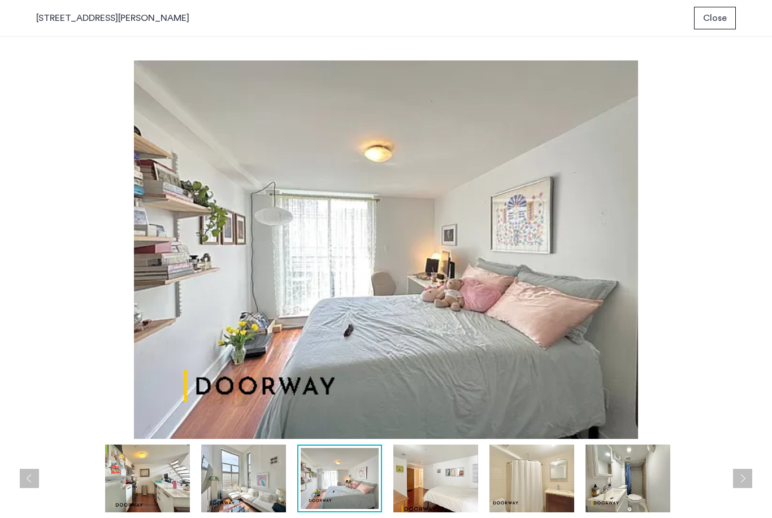
click at [744, 483] on button "Next apartment" at bounding box center [742, 478] width 19 height 19
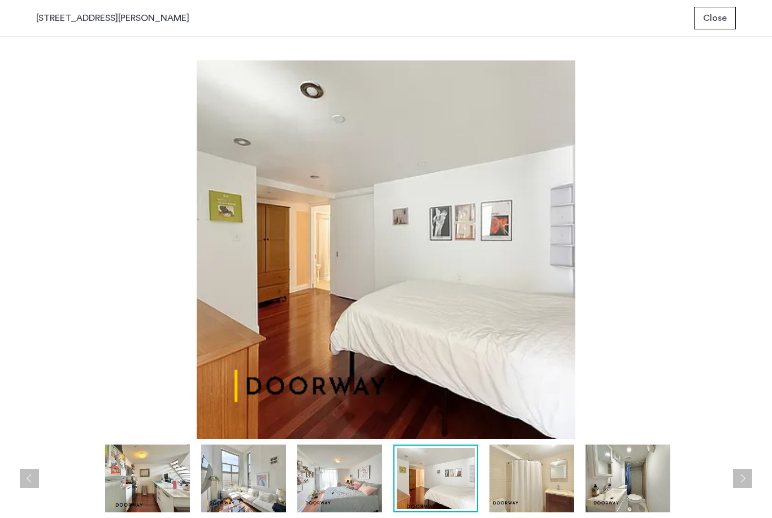
click at [745, 484] on button "Next apartment" at bounding box center [742, 478] width 19 height 19
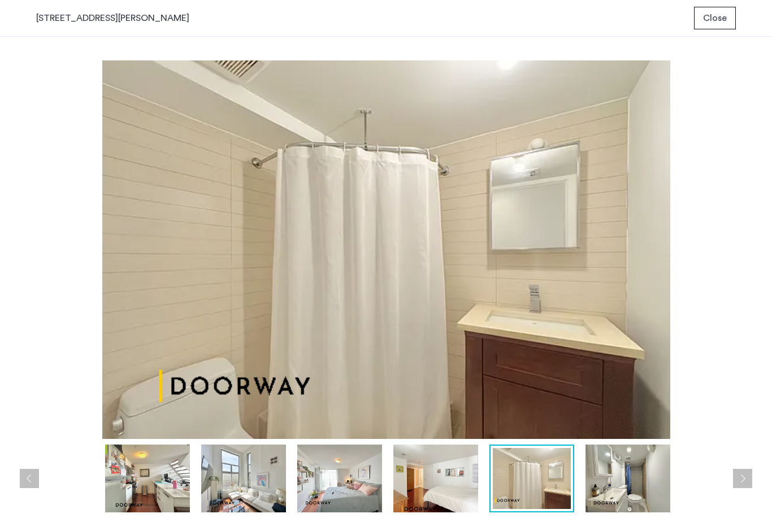
click at [744, 483] on button "Next apartment" at bounding box center [742, 478] width 19 height 19
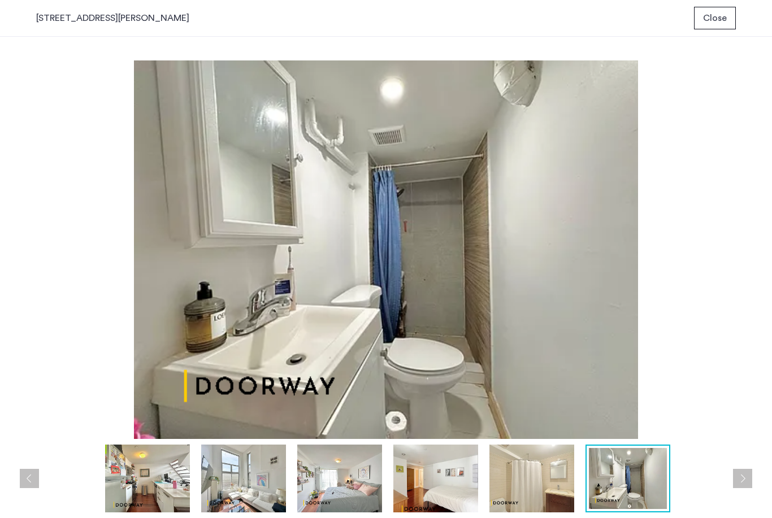
click at [745, 485] on button "Next apartment" at bounding box center [742, 478] width 19 height 19
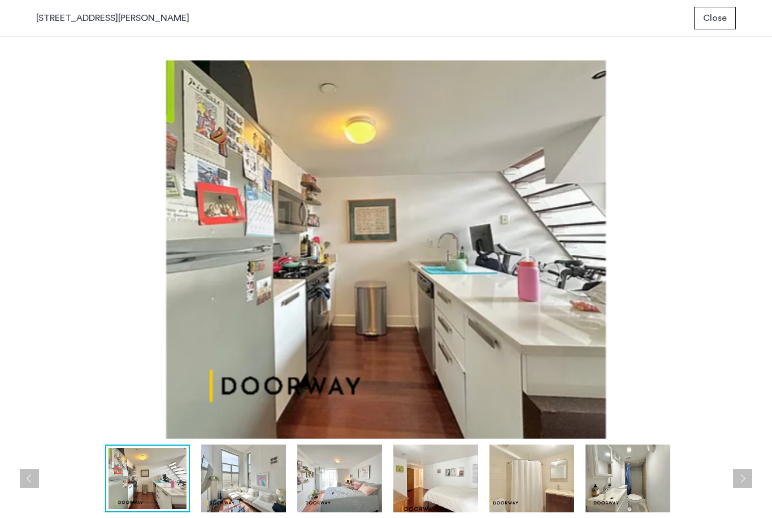
click at [746, 487] on button "Next apartment" at bounding box center [742, 478] width 19 height 19
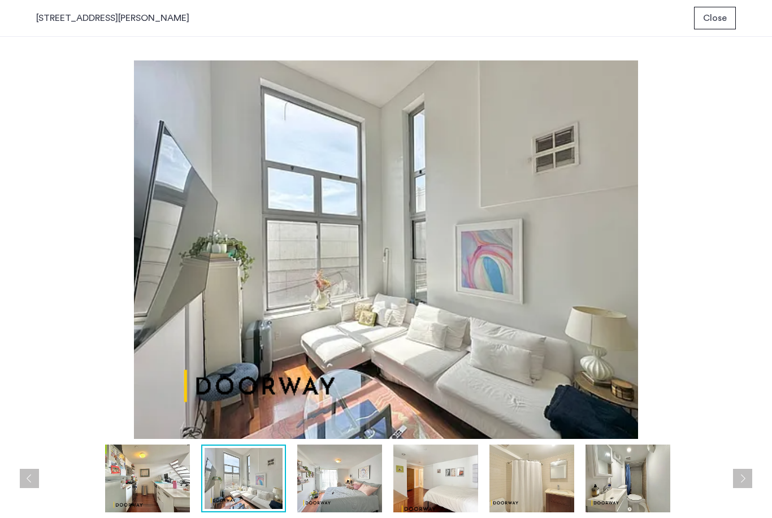
click at [745, 487] on button "Next apartment" at bounding box center [742, 478] width 19 height 19
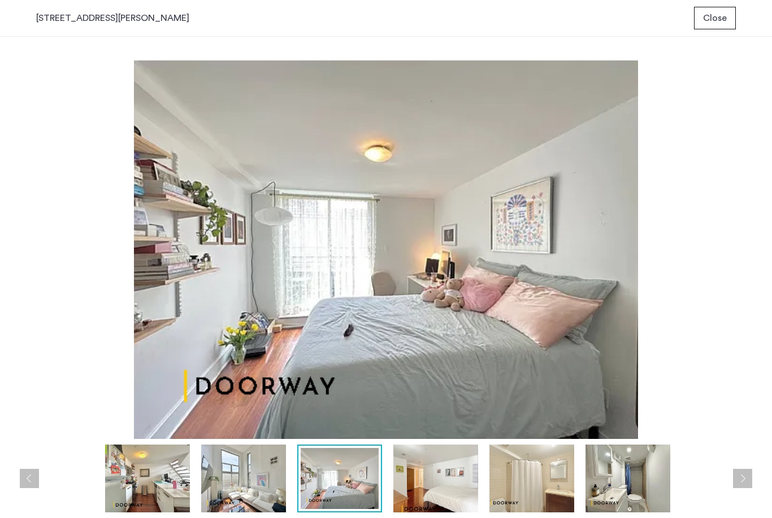
click at [747, 488] on button "Next apartment" at bounding box center [742, 478] width 19 height 19
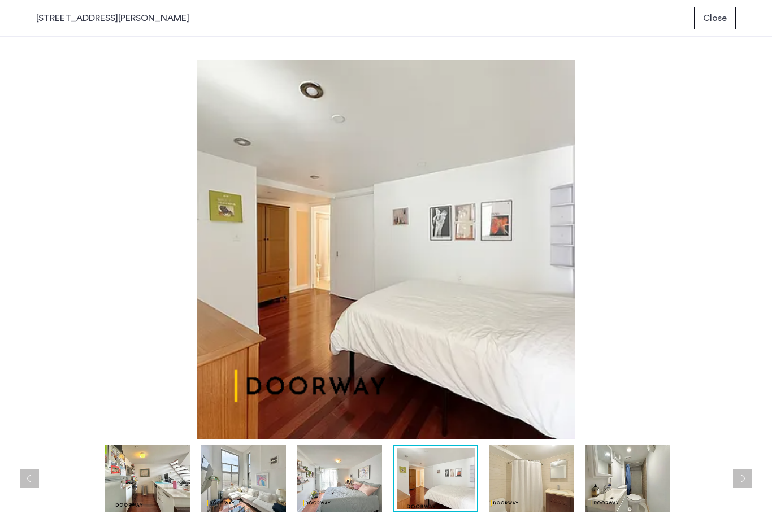
click at [27, 481] on button "Previous apartment" at bounding box center [29, 478] width 19 height 19
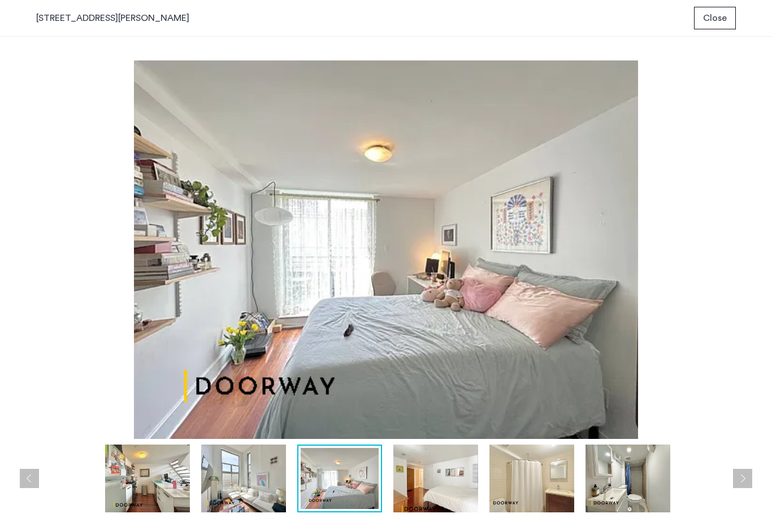
click at [34, 487] on button "Previous apartment" at bounding box center [29, 478] width 19 height 19
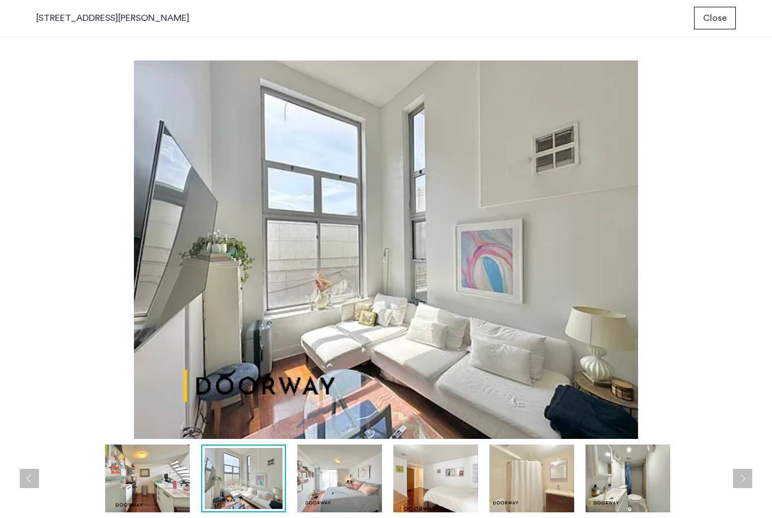
click at [161, 483] on img at bounding box center [147, 479] width 85 height 68
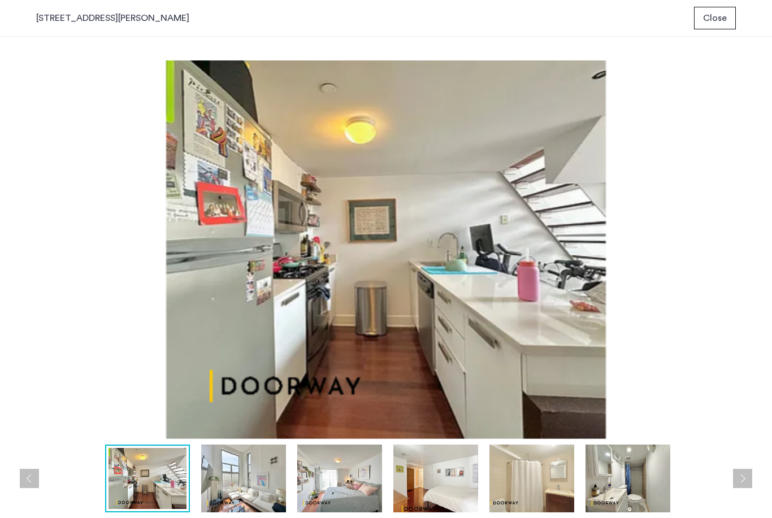
click at [719, 10] on button "Close" at bounding box center [715, 18] width 42 height 23
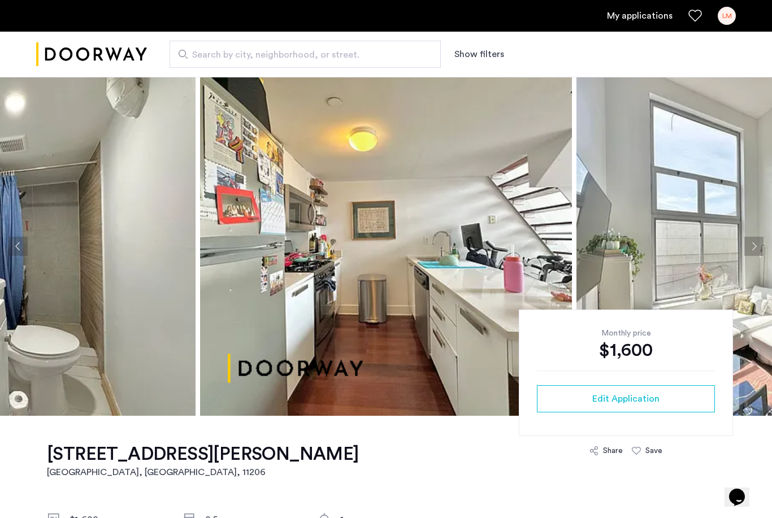
click at [643, 17] on link "My applications" at bounding box center [640, 16] width 66 height 14
